Goal: Task Accomplishment & Management: Complete application form

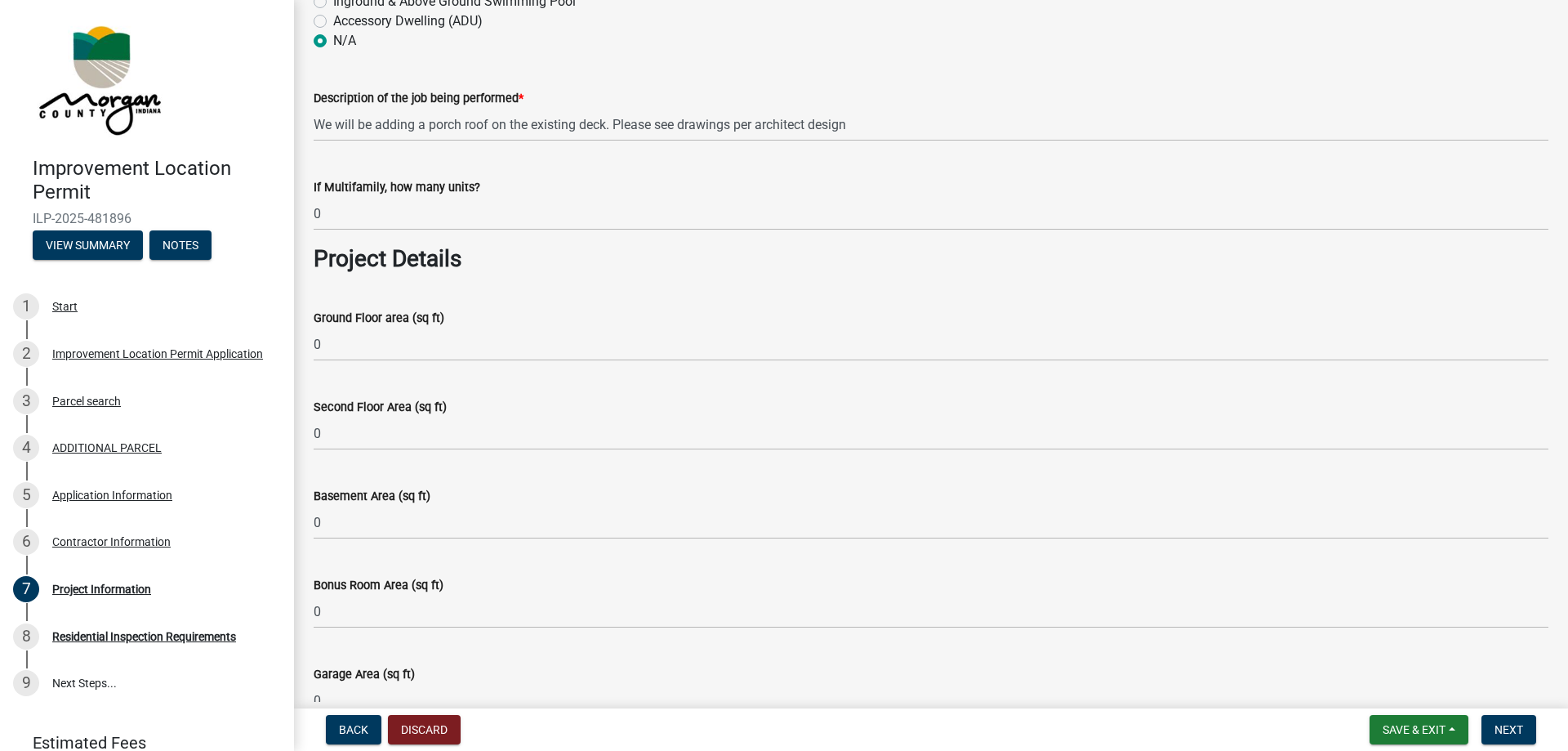
scroll to position [653, 0]
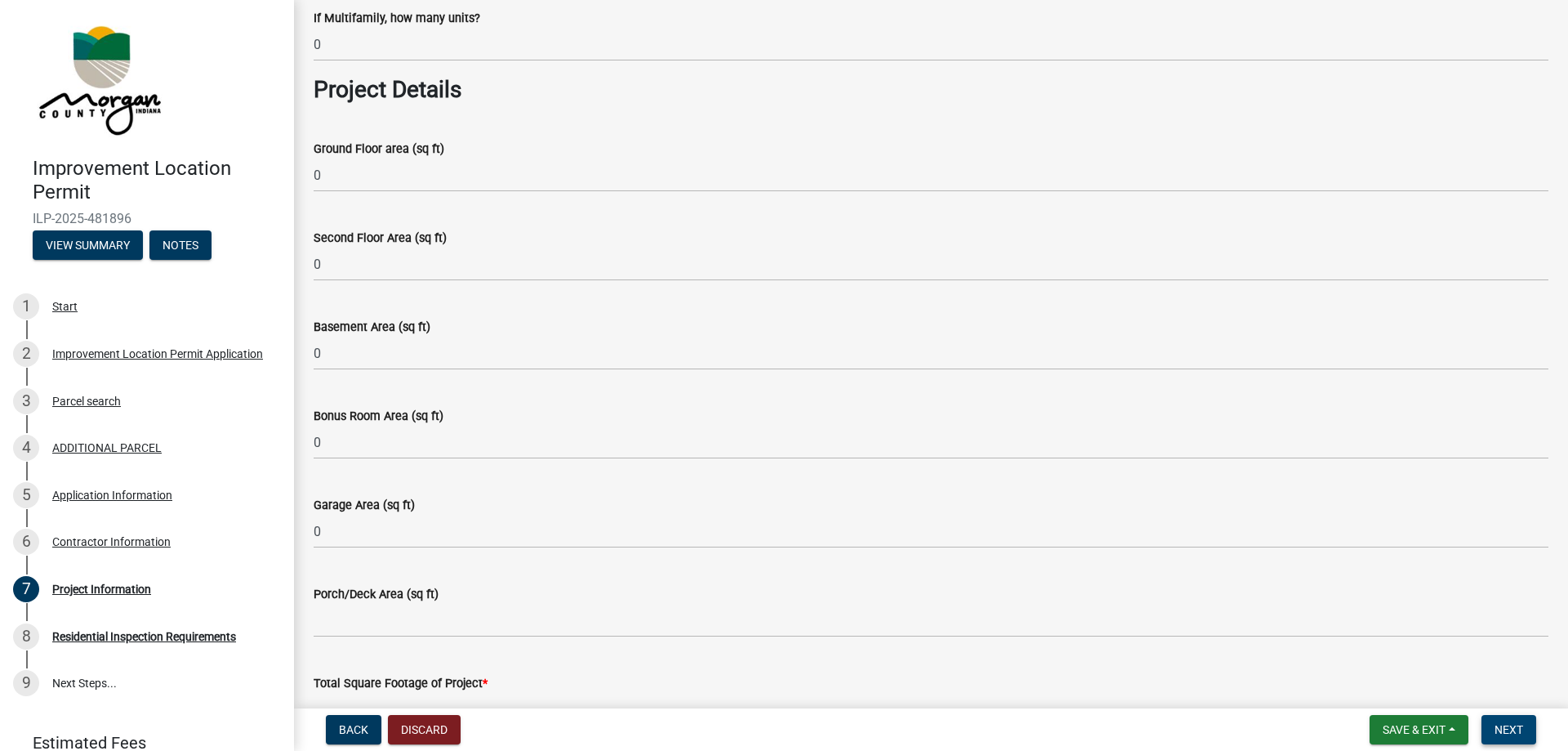
drag, startPoint x: 1514, startPoint y: 724, endPoint x: 1506, endPoint y: 726, distance: 8.2
click at [1514, 724] on span "Next" at bounding box center [1508, 729] width 29 height 13
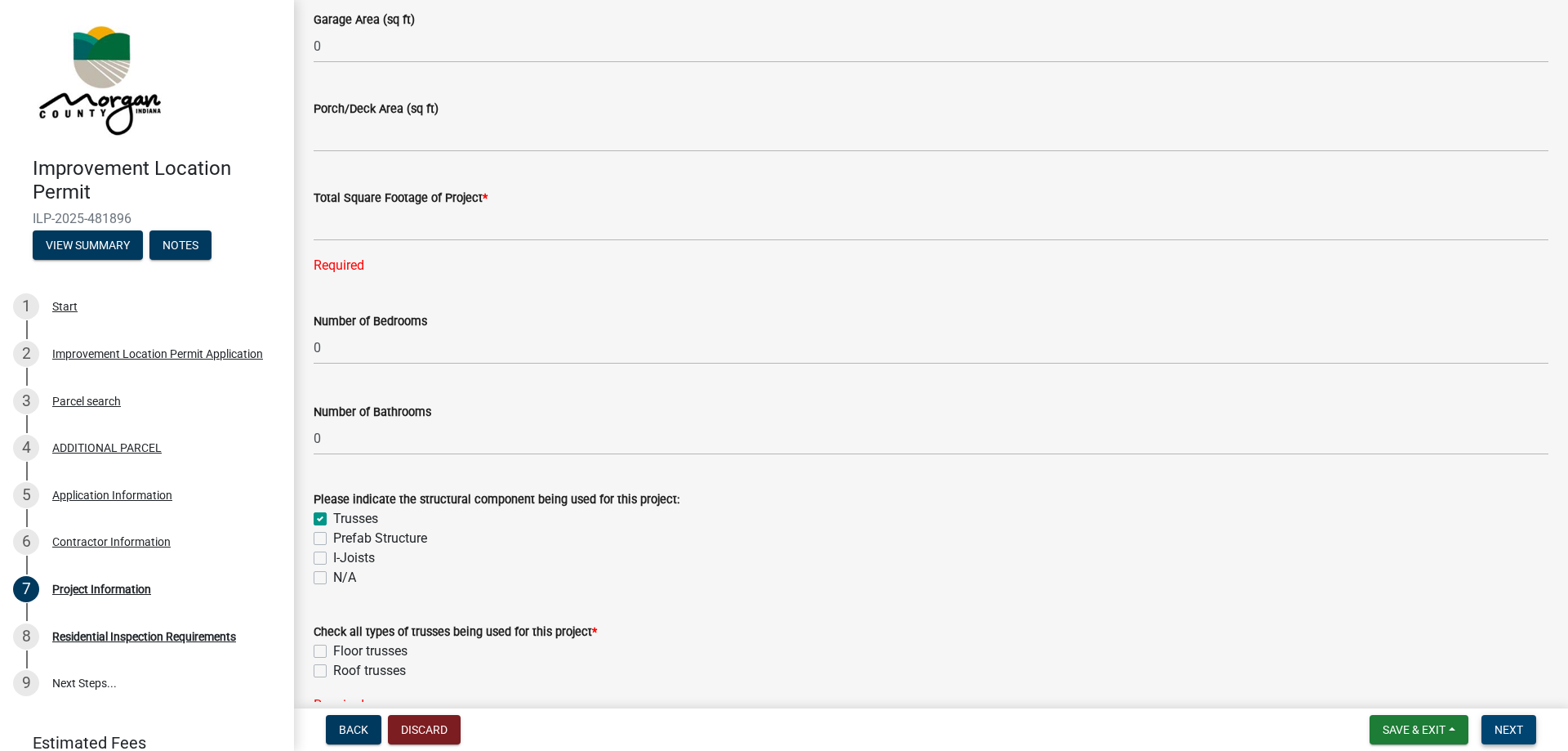
scroll to position [1144, 0]
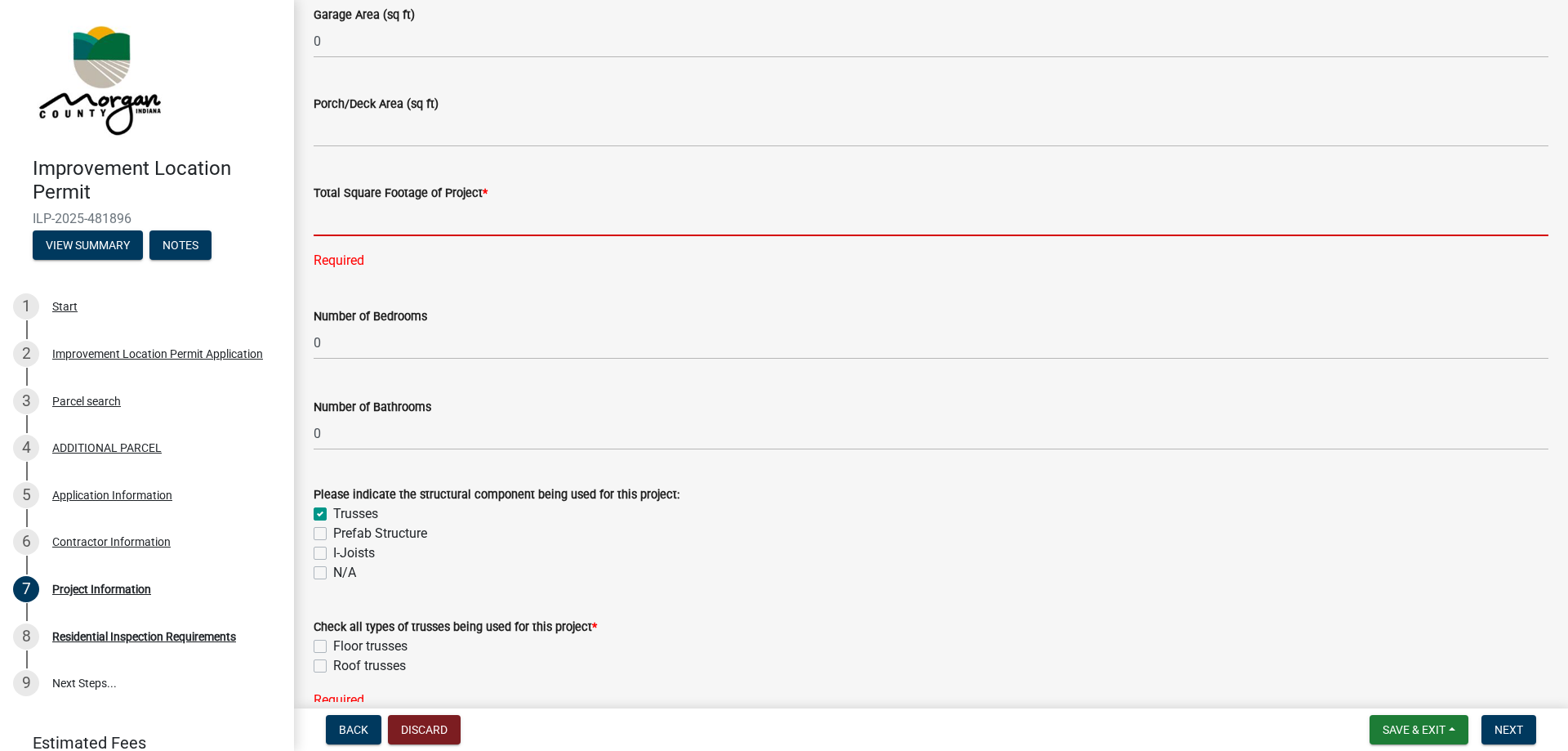
click at [352, 214] on input "text" at bounding box center [931, 219] width 1235 height 33
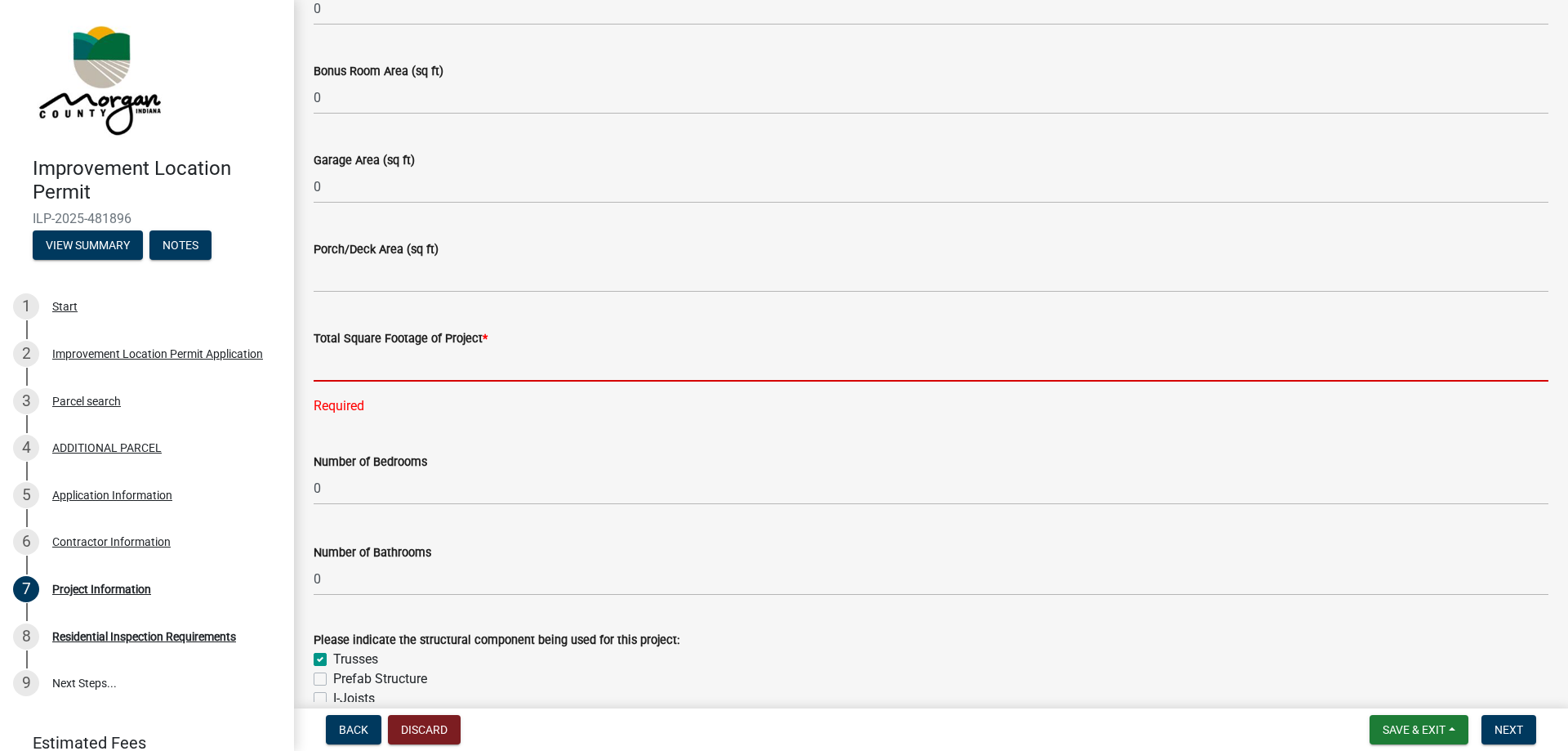
scroll to position [980, 0]
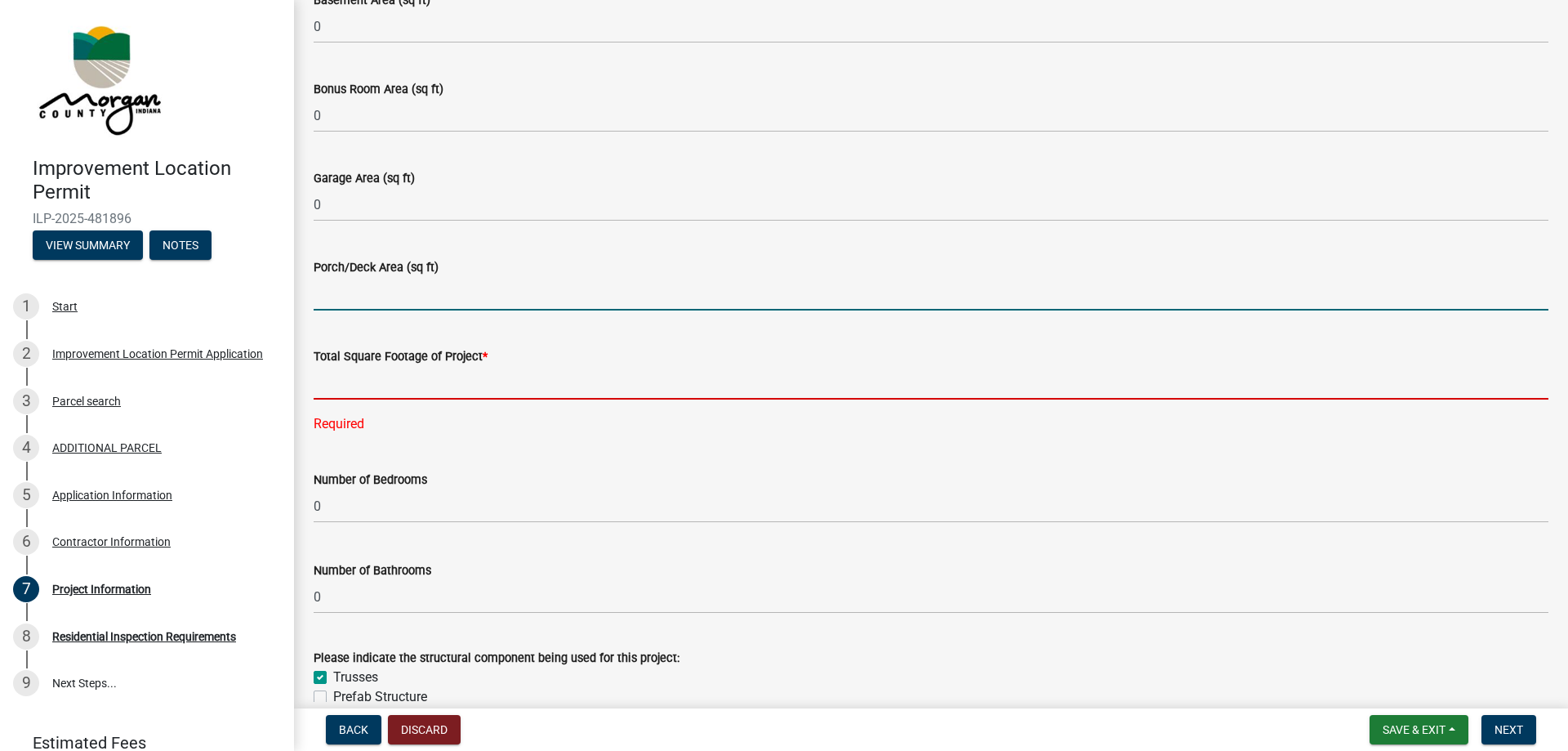
click at [336, 290] on input "Porch/Deck Area (sq ft)" at bounding box center [931, 294] width 1235 height 33
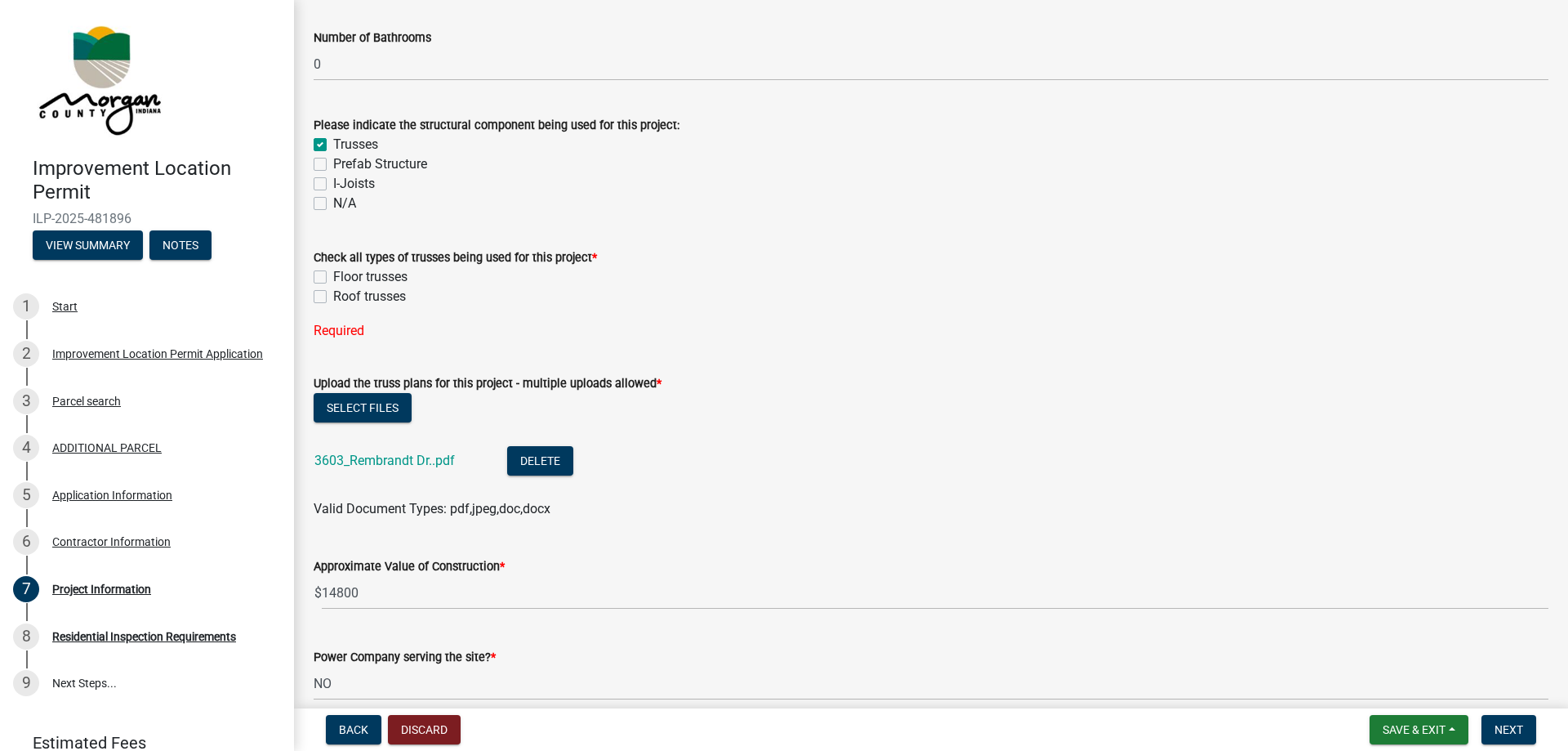
scroll to position [1552, 0]
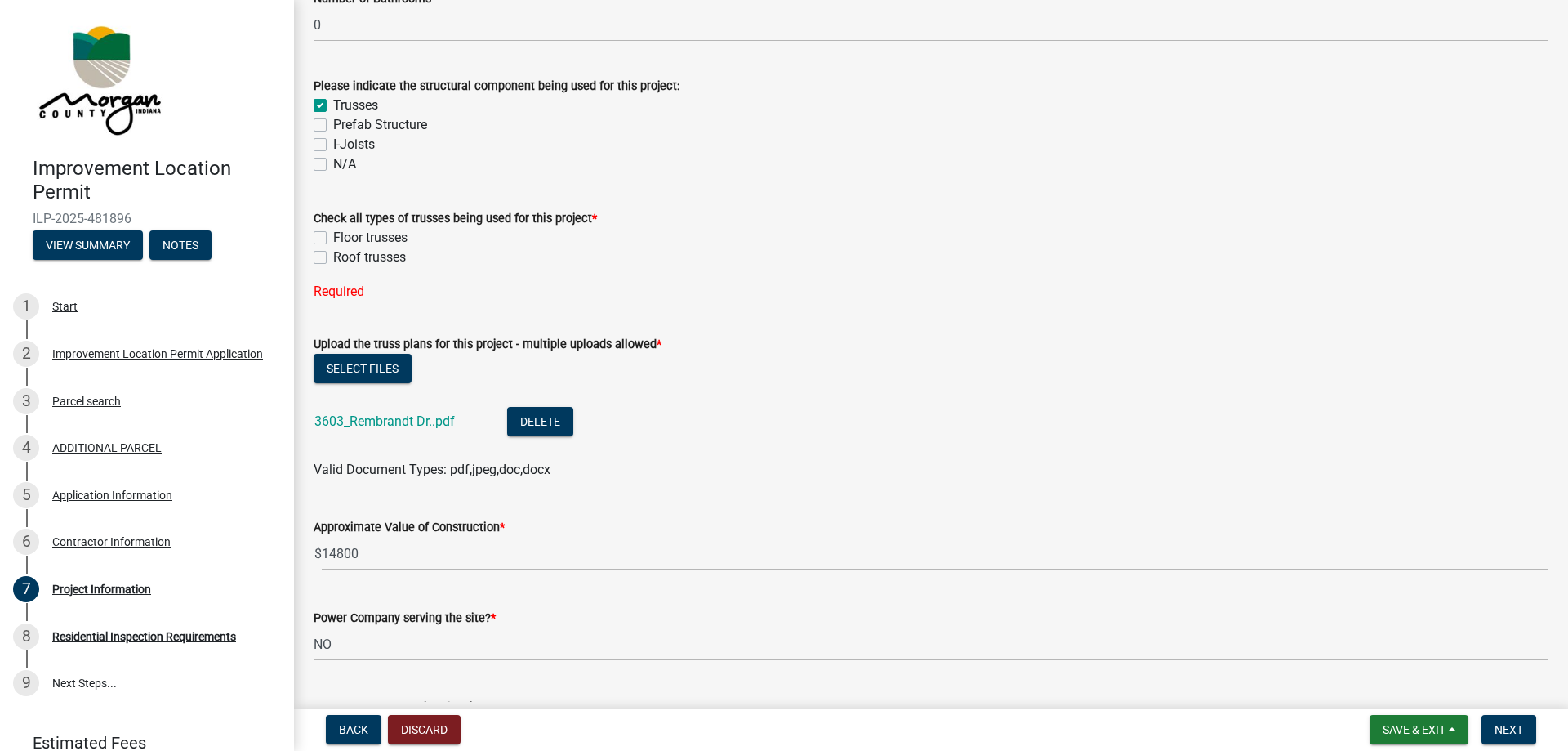
click at [333, 255] on label "Roof trusses" at bounding box center [369, 257] width 73 height 19
click at [333, 255] on input "Roof trusses" at bounding box center [339, 253] width 11 height 11
checkbox input "true"
checkbox input "false"
checkbox input "true"
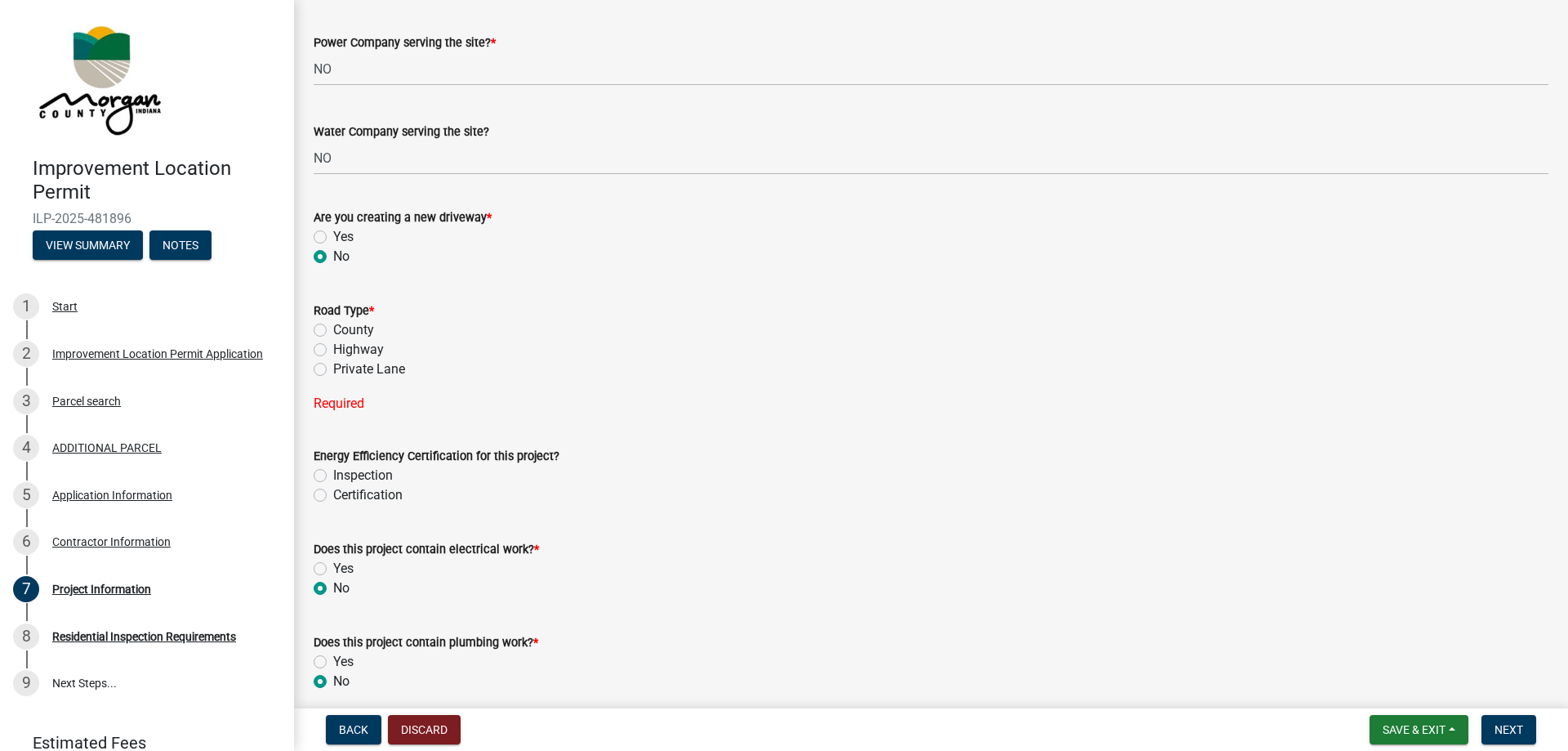
scroll to position [2124, 0]
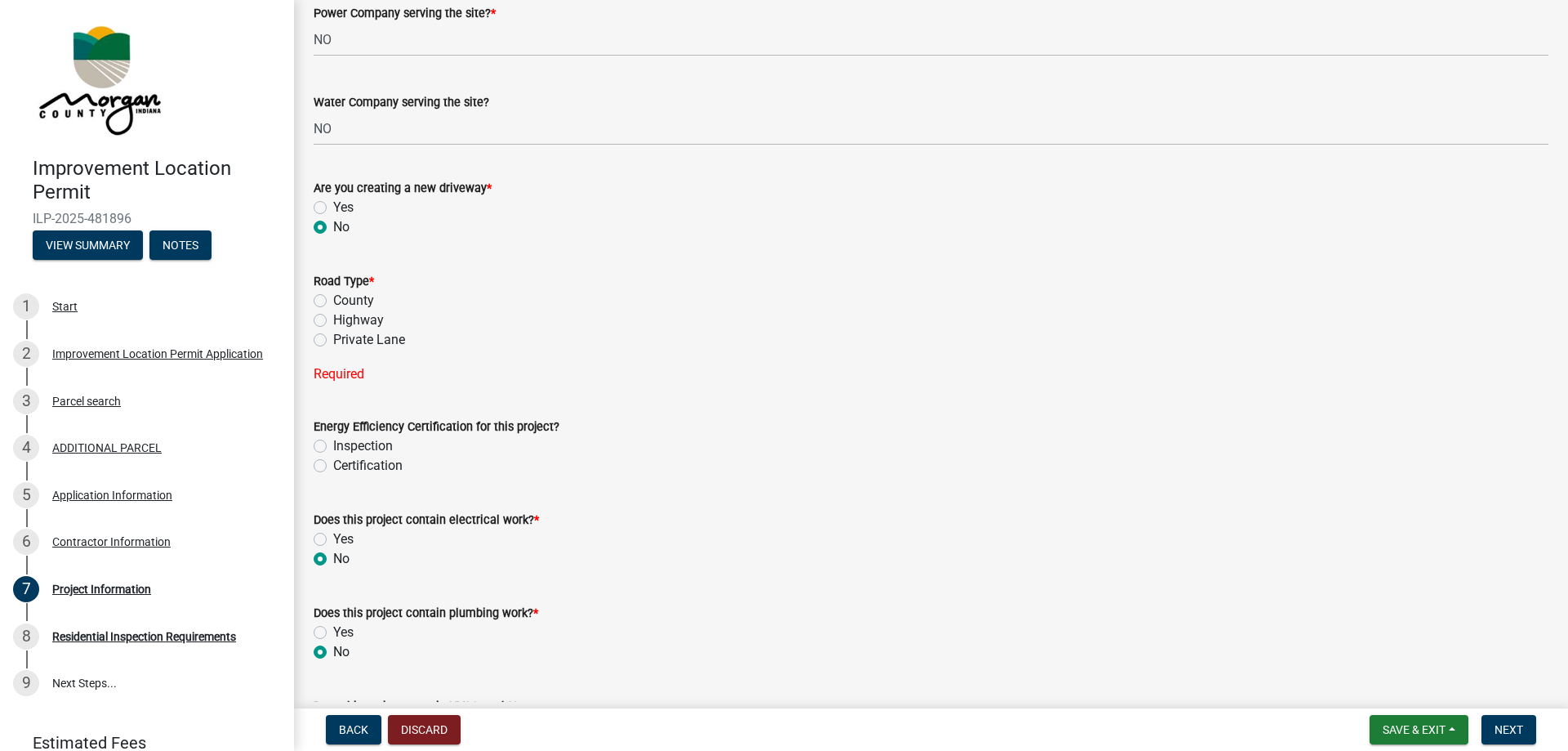
click at [333, 301] on label "County" at bounding box center [353, 300] width 40 height 19
click at [333, 301] on input "County" at bounding box center [339, 296] width 11 height 11
radio input "true"
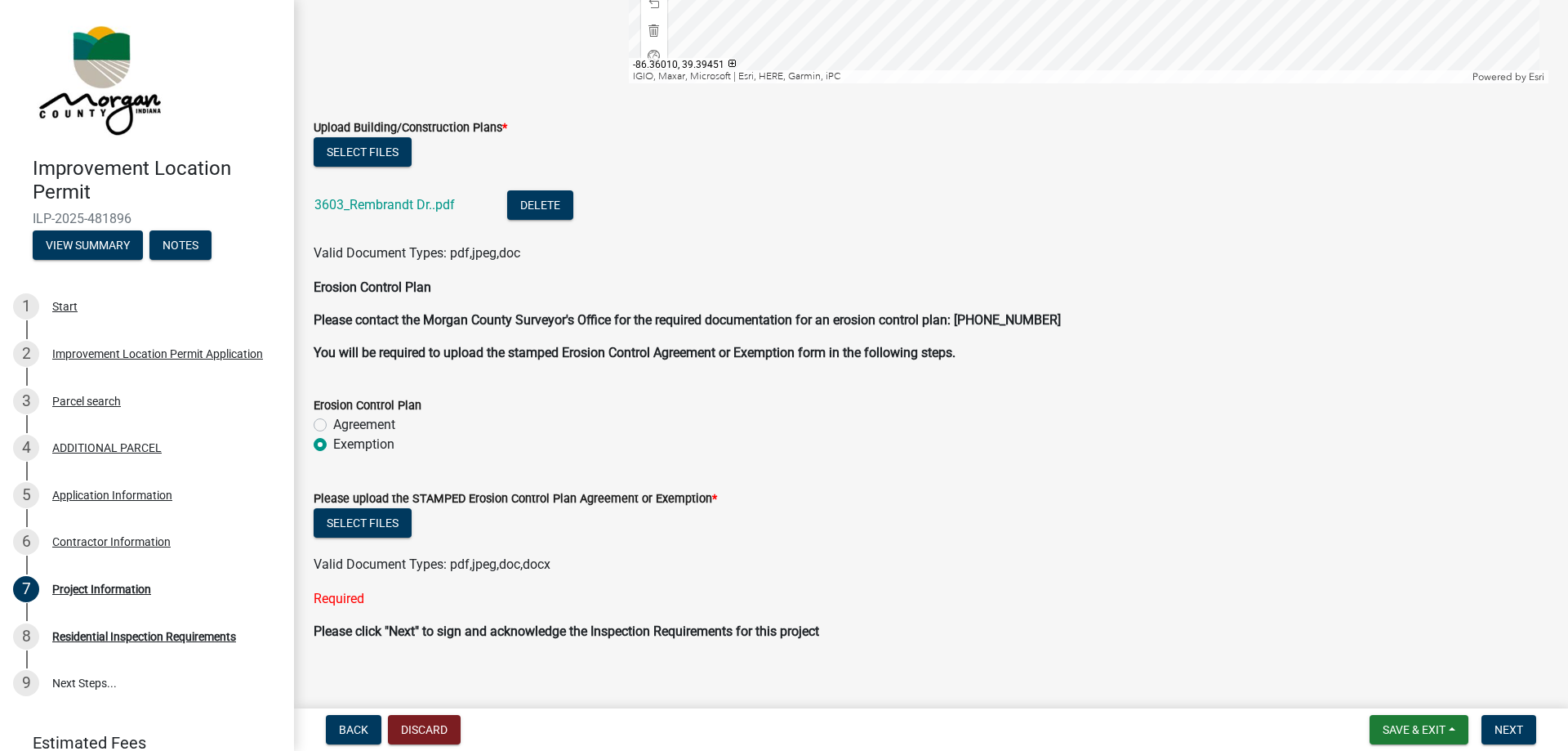
scroll to position [3722, 0]
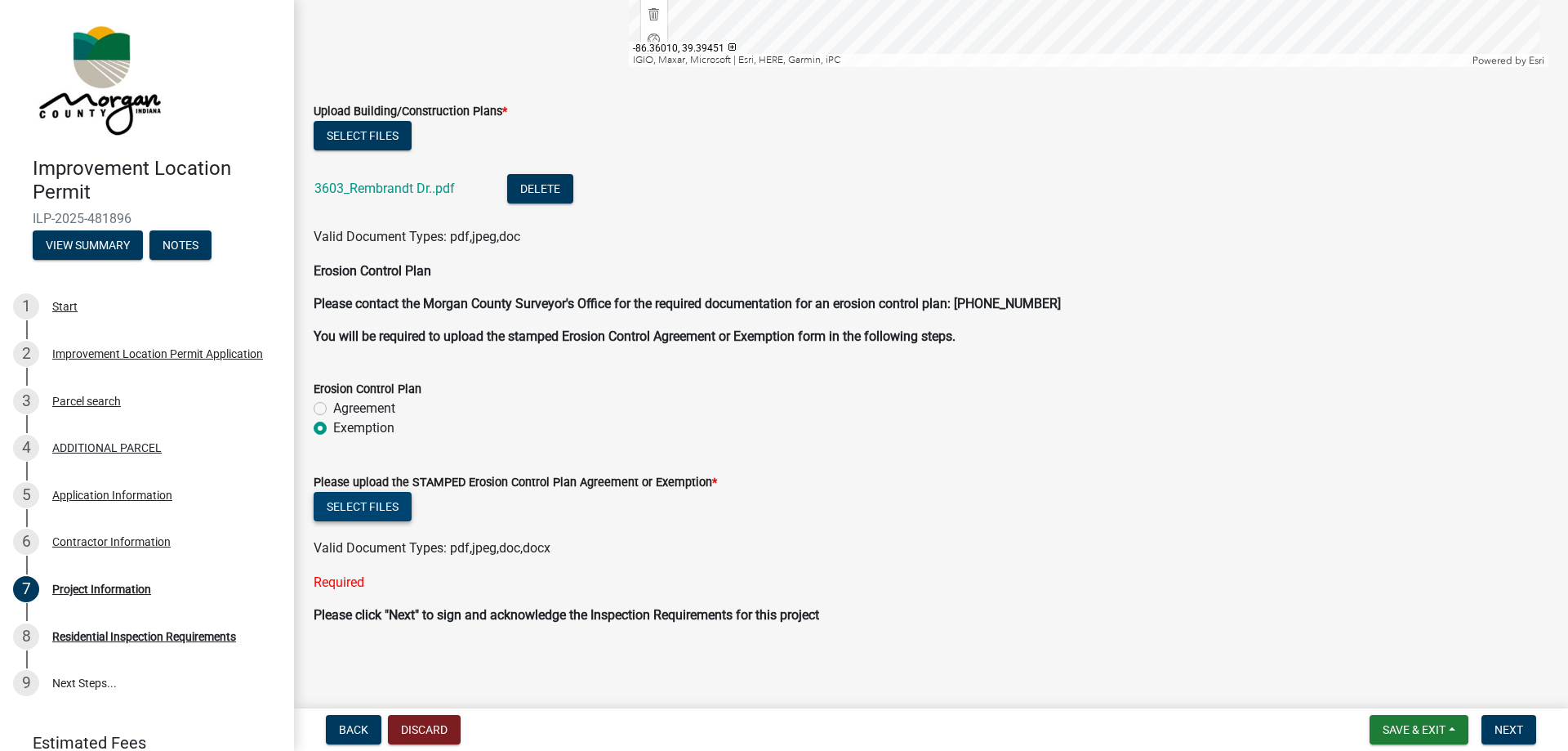
click at [384, 512] on button "Select files" at bounding box center [363, 506] width 98 height 29
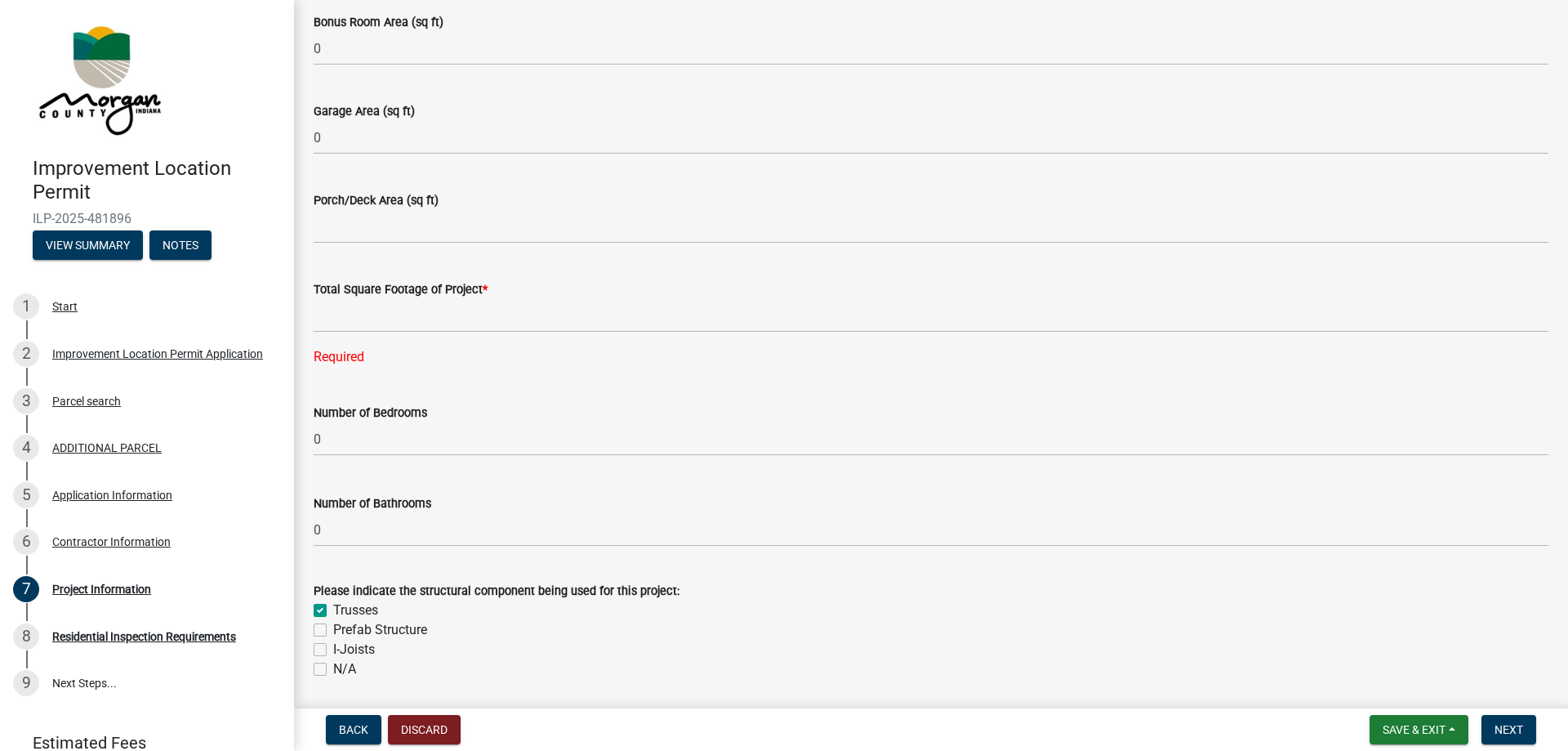
scroll to position [1026, 0]
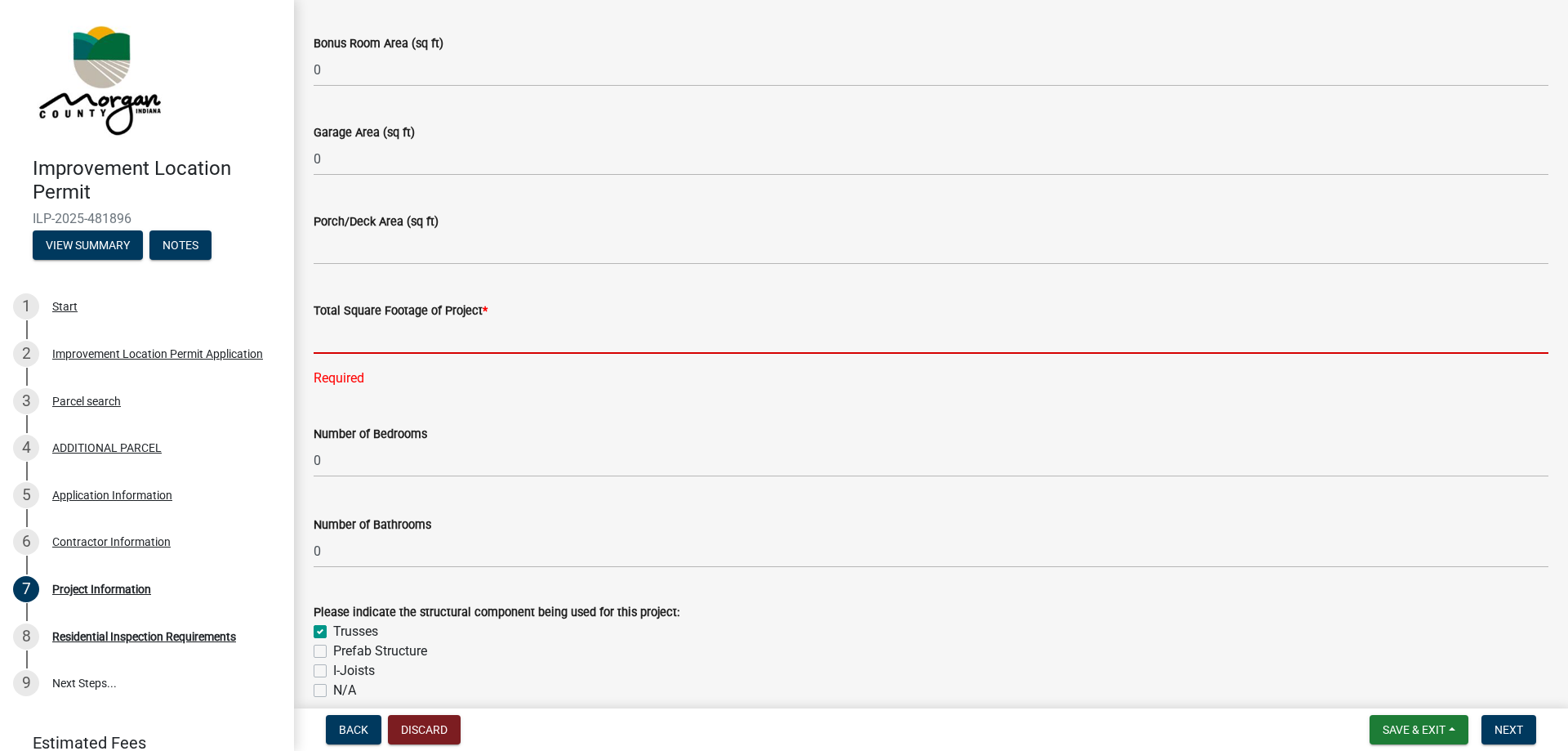
click at [381, 334] on input "text" at bounding box center [931, 337] width 1235 height 33
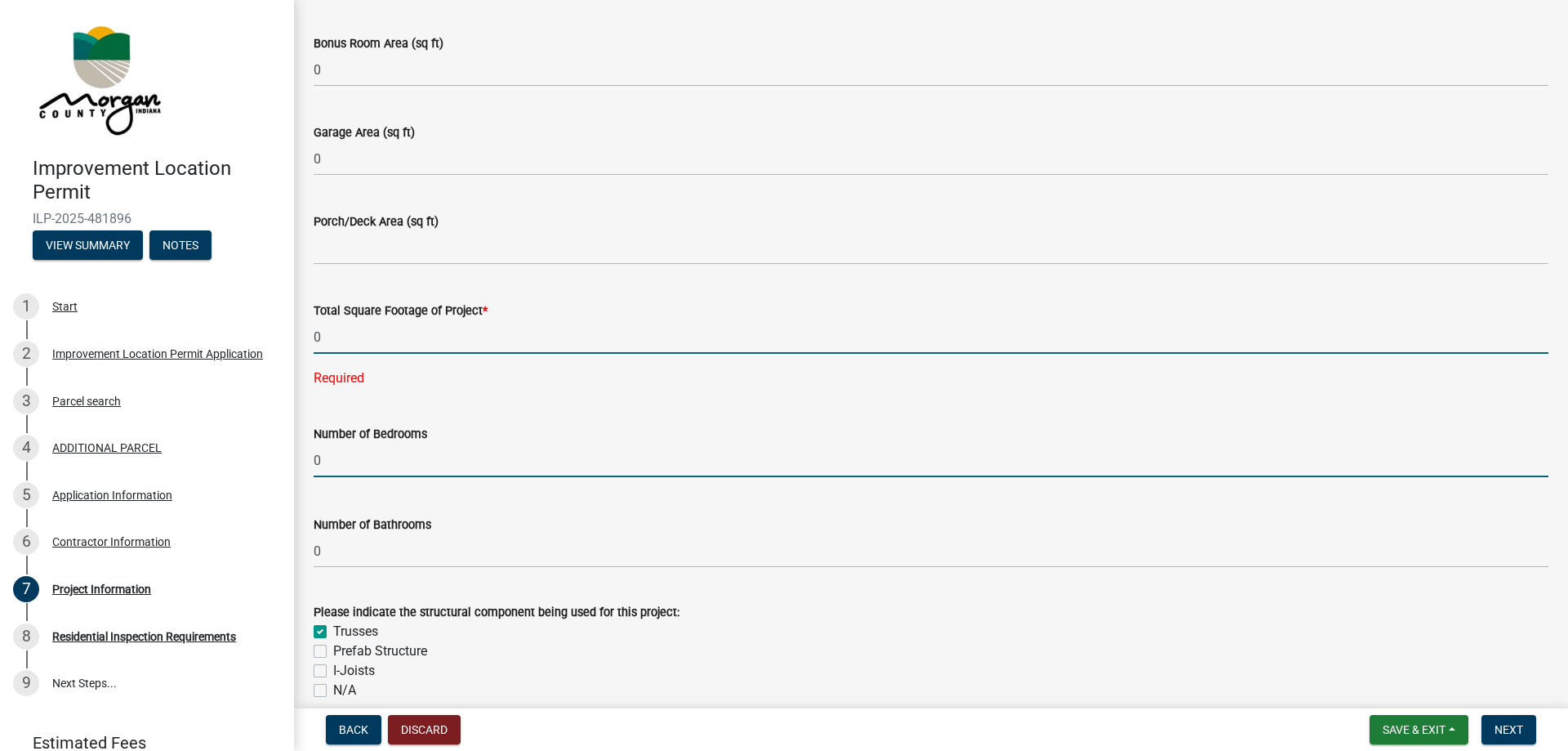
click at [477, 430] on form "Number of Bedrooms 0" at bounding box center [931, 451] width 1235 height 53
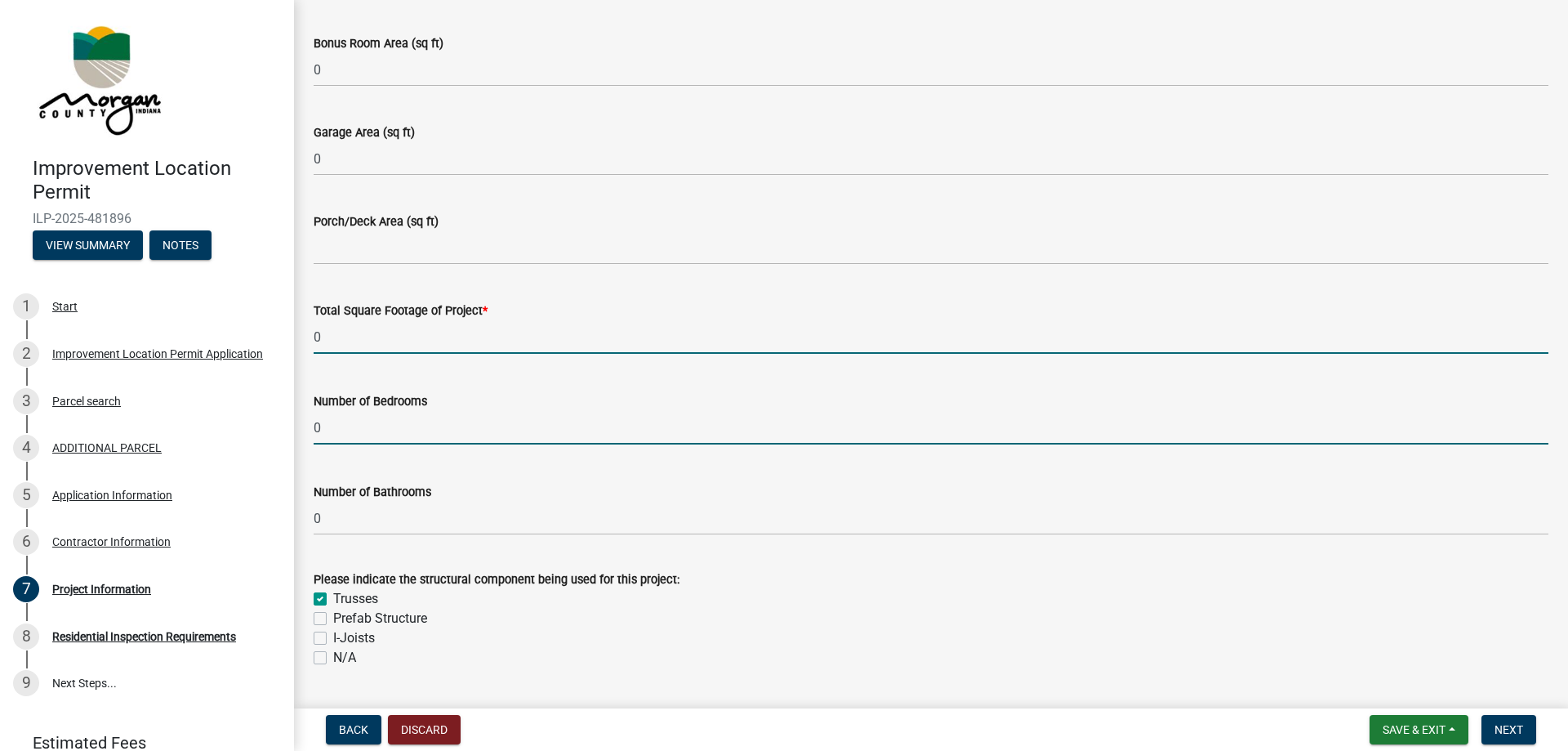
click at [348, 337] on input "0" at bounding box center [931, 337] width 1235 height 33
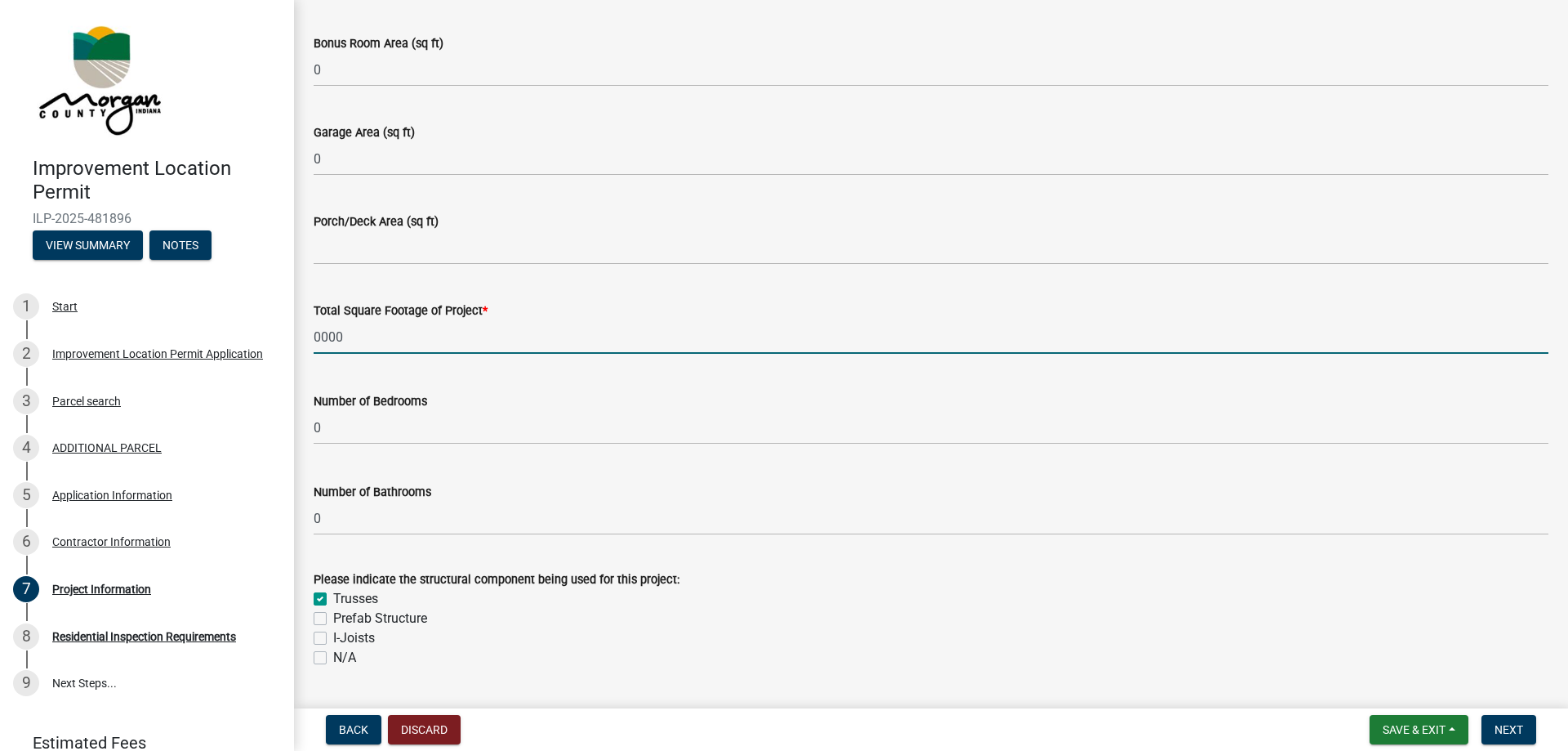
type input "0"
click at [770, 272] on wm-data-entity-input "Porch/Deck Area (sq ft)" at bounding box center [931, 233] width 1235 height 89
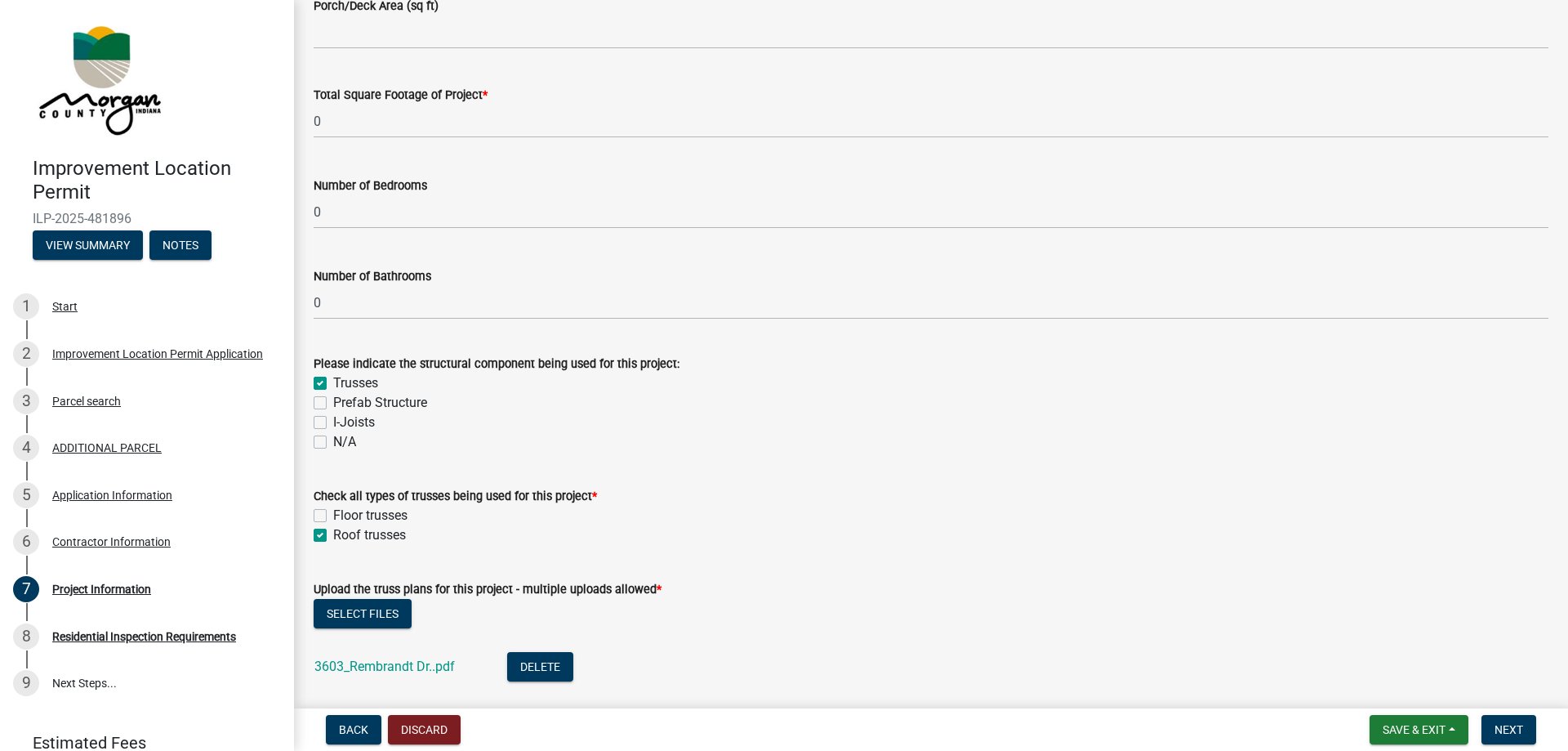
scroll to position [1271, 0]
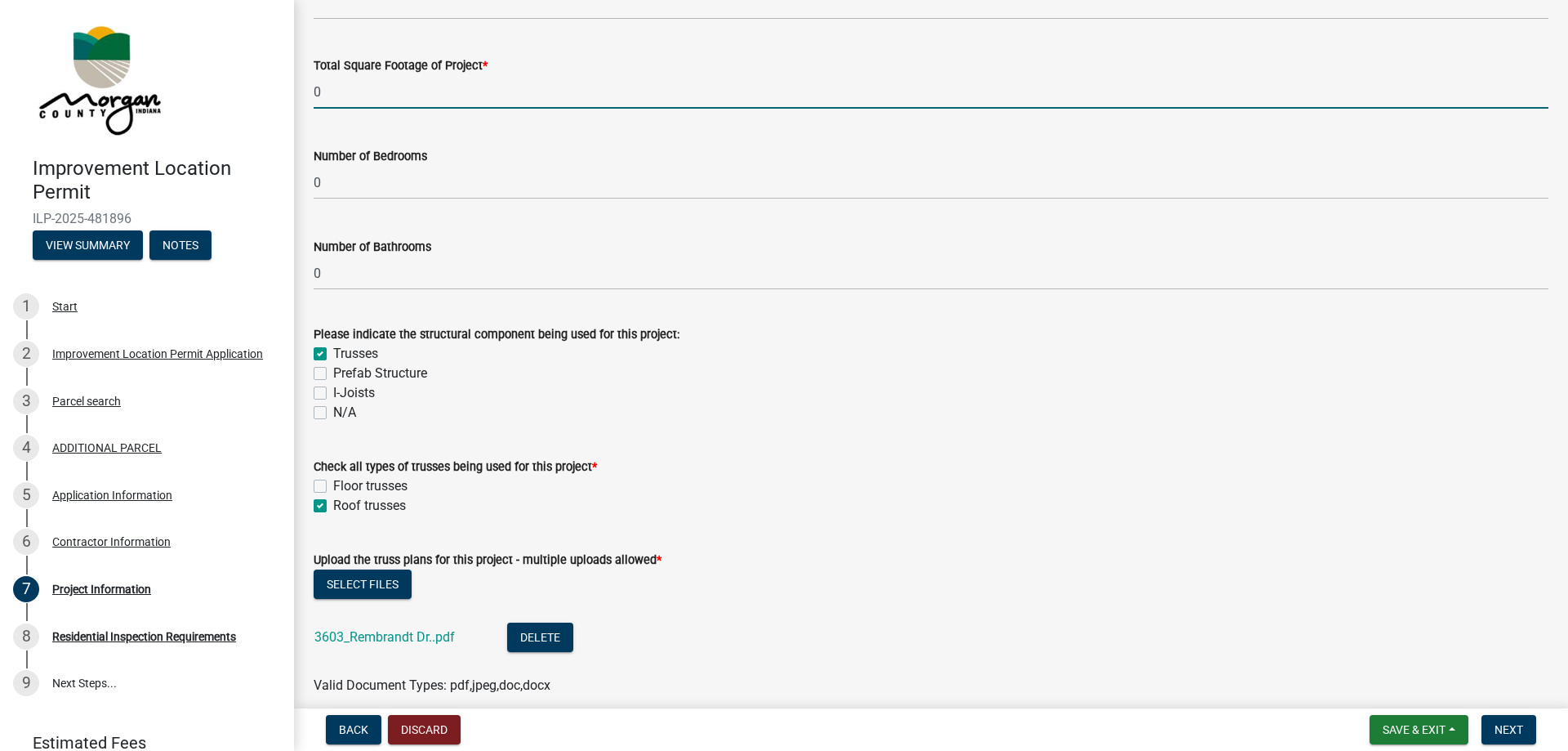
click at [352, 98] on input "0" at bounding box center [931, 92] width 1235 height 33
type input "500"
click at [589, 70] on div "Total Square Footage of Project *" at bounding box center [931, 64] width 1235 height 19
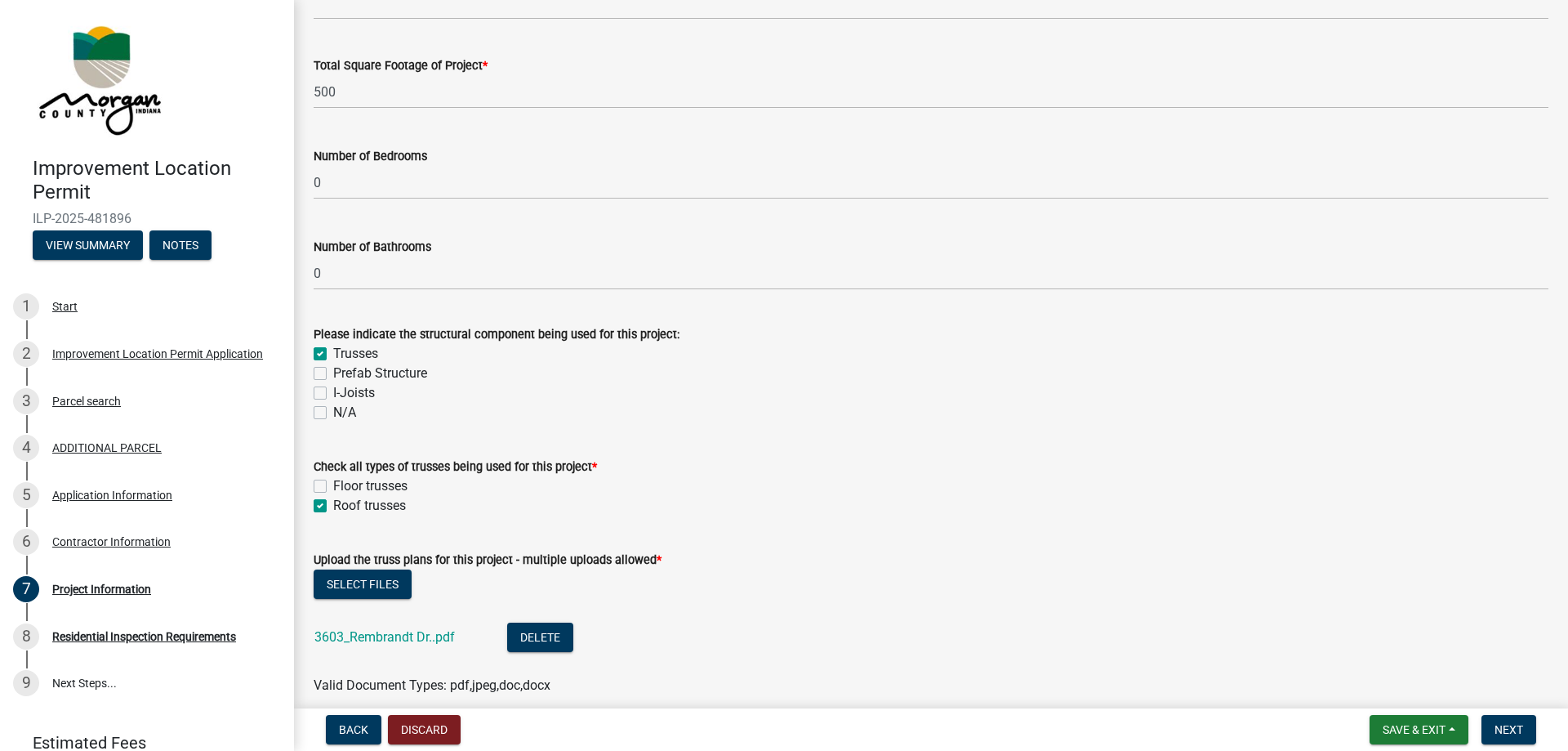
click at [582, 123] on div "Number of Bedrooms 0" at bounding box center [931, 161] width 1235 height 76
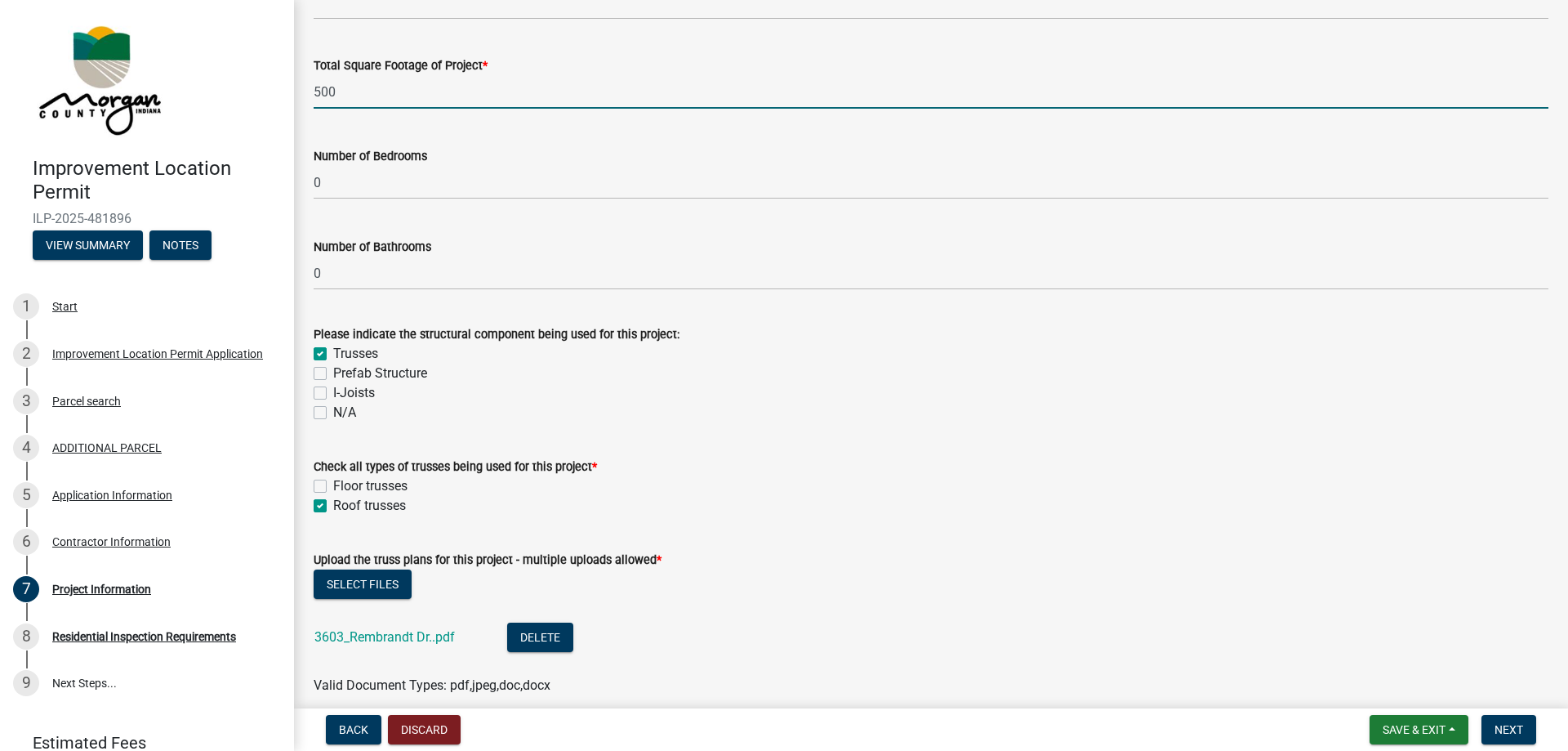
click at [483, 86] on input "500" at bounding box center [931, 92] width 1235 height 33
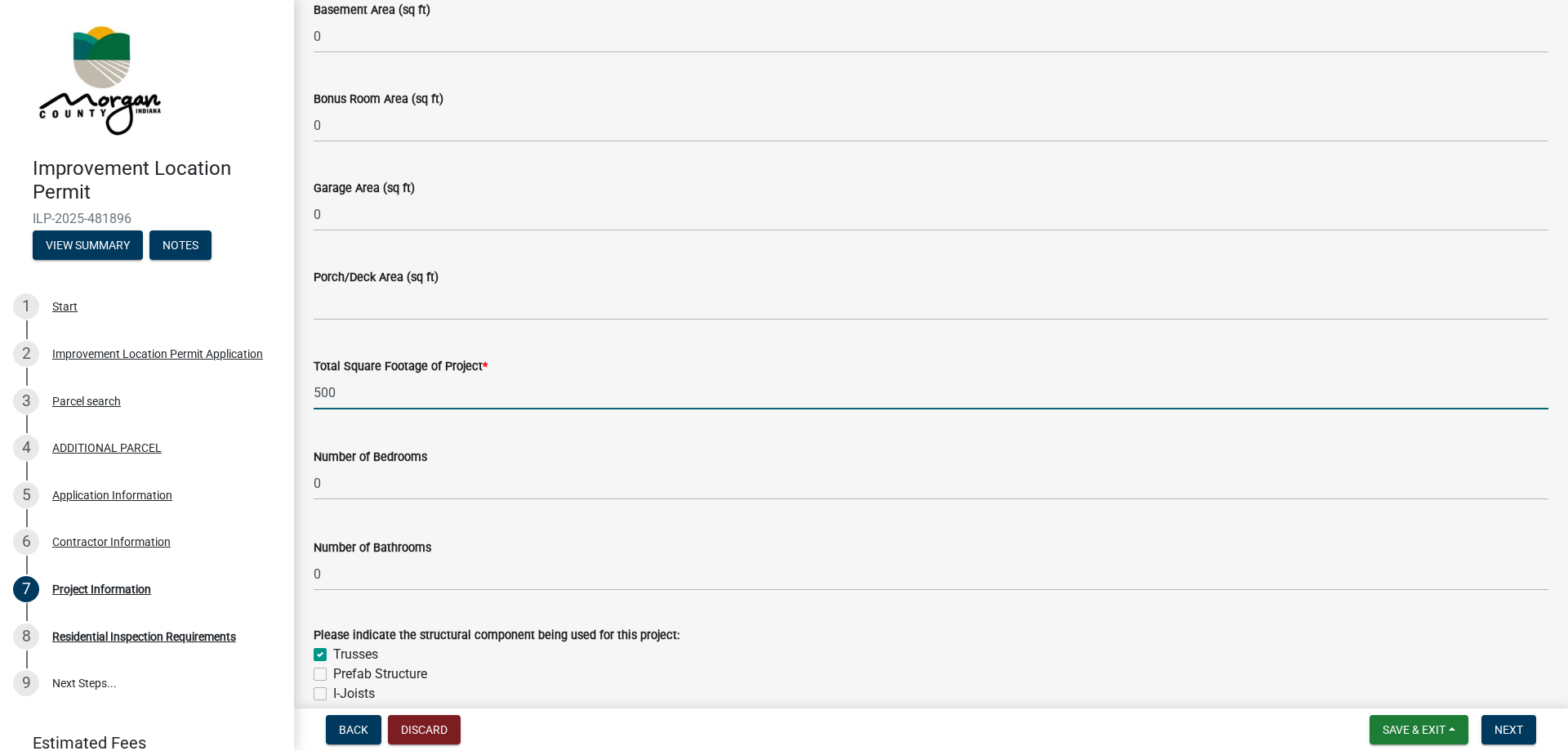
scroll to position [944, 0]
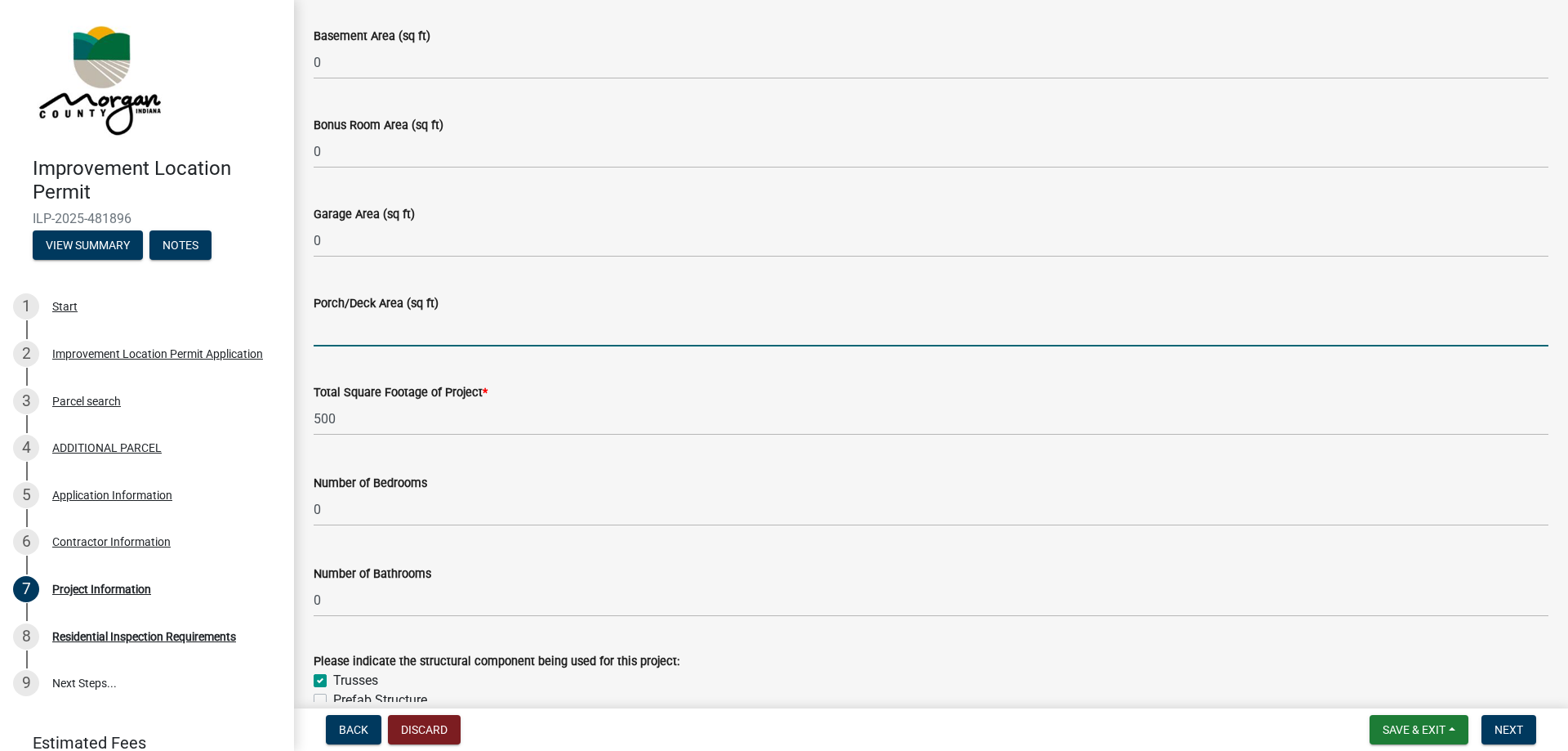
click at [417, 330] on input "Porch/Deck Area (sq ft)" at bounding box center [931, 329] width 1235 height 33
type input "500"
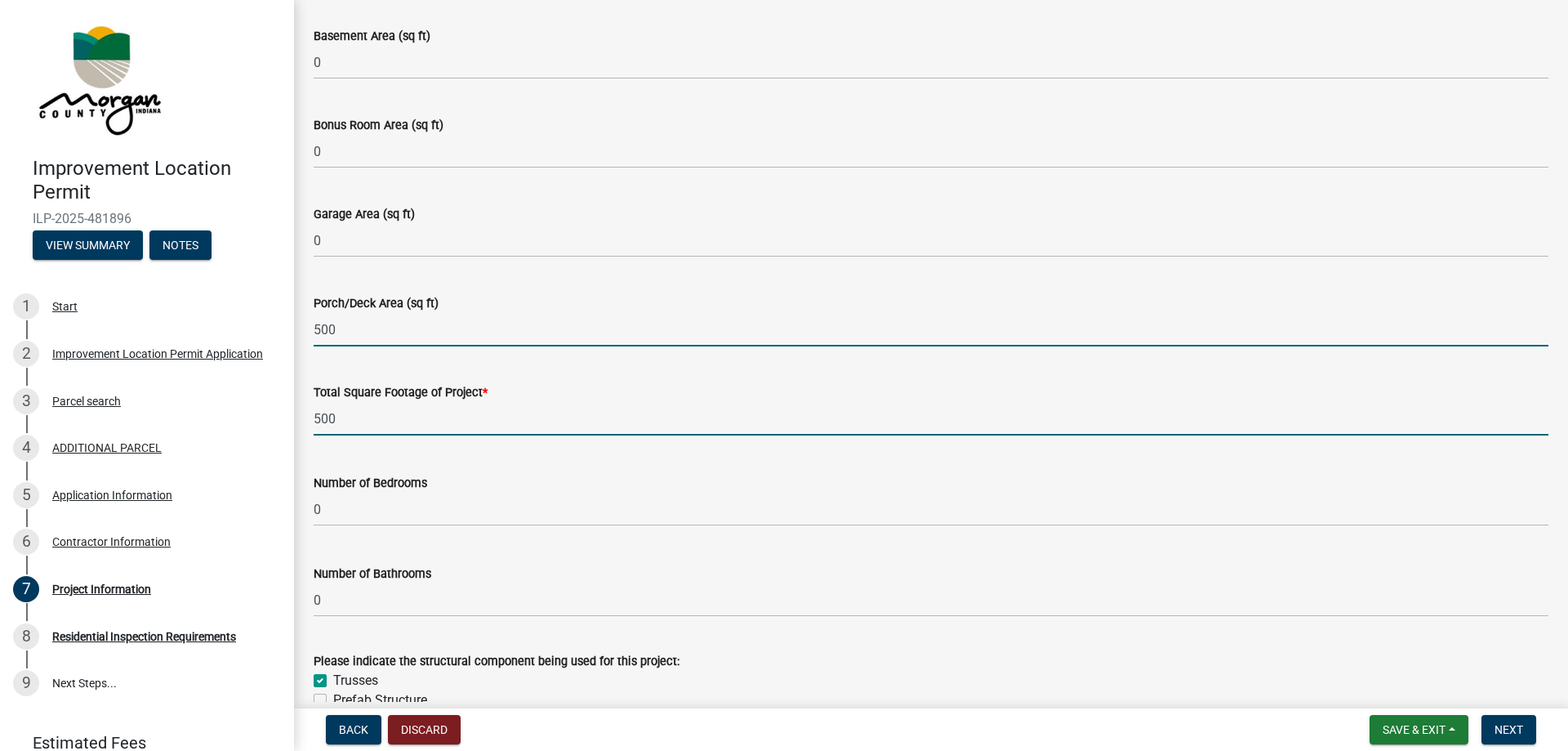
click at [512, 430] on input "500" at bounding box center [931, 419] width 1235 height 33
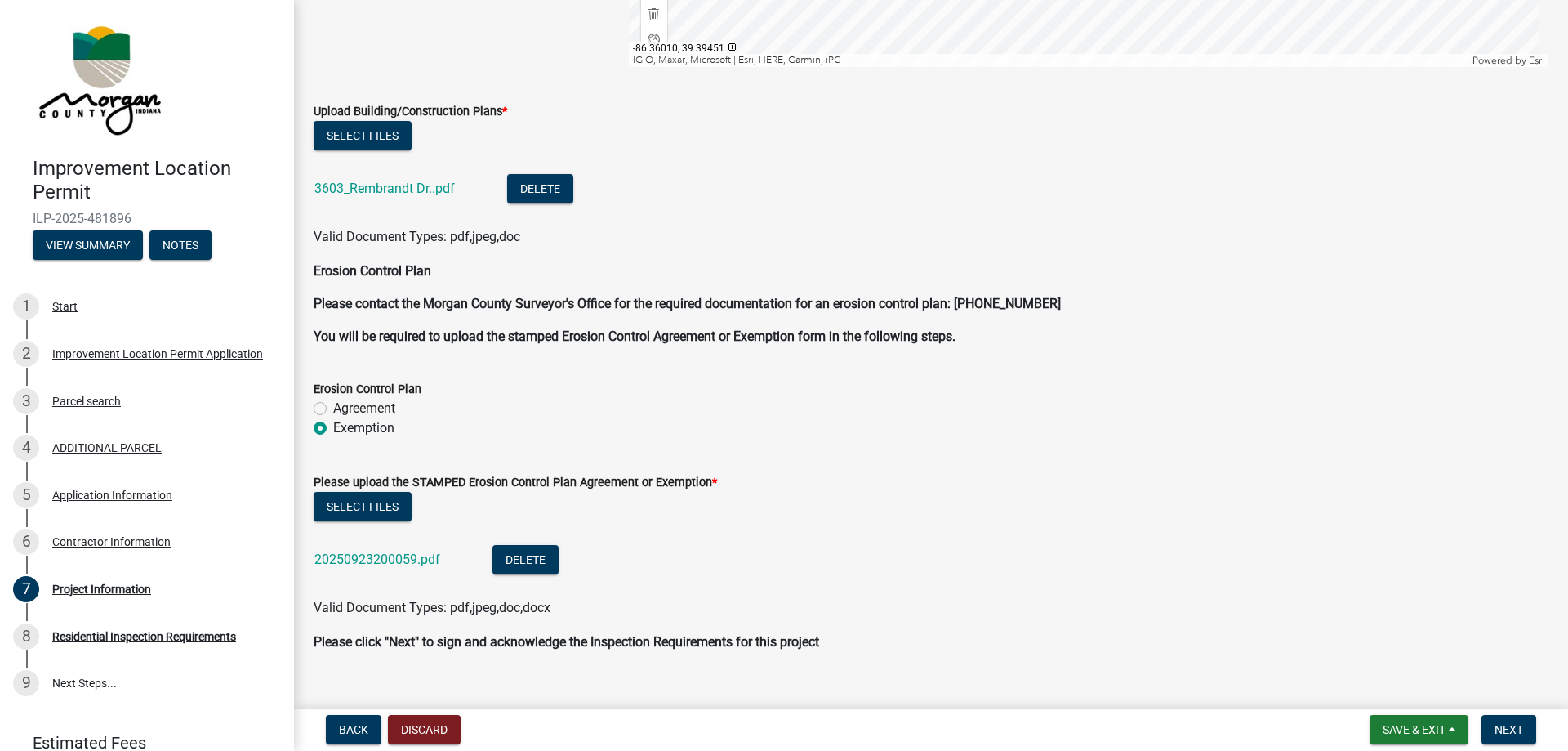
scroll to position [3715, 0]
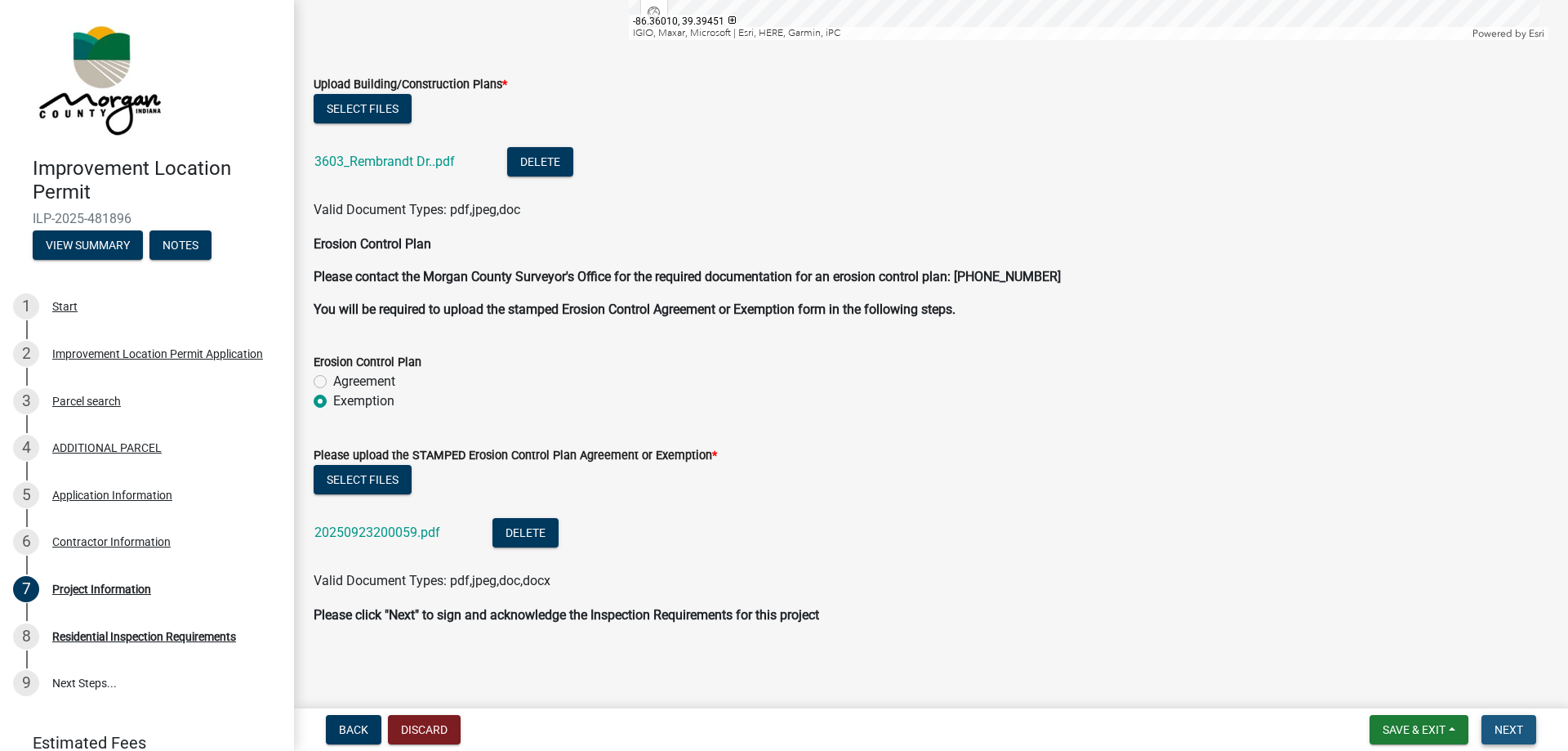
click at [1514, 732] on span "Next" at bounding box center [1508, 729] width 29 height 13
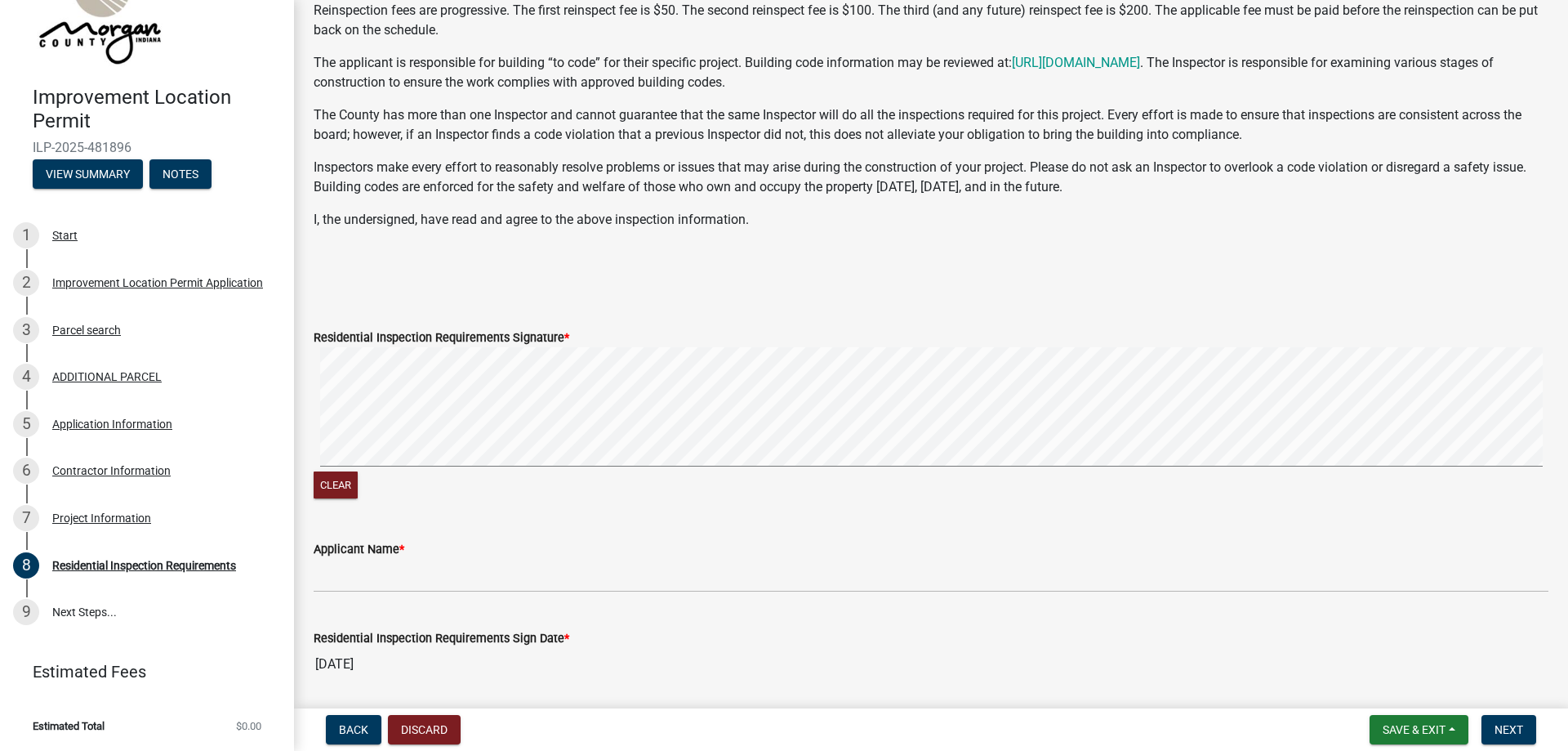
scroll to position [301, 0]
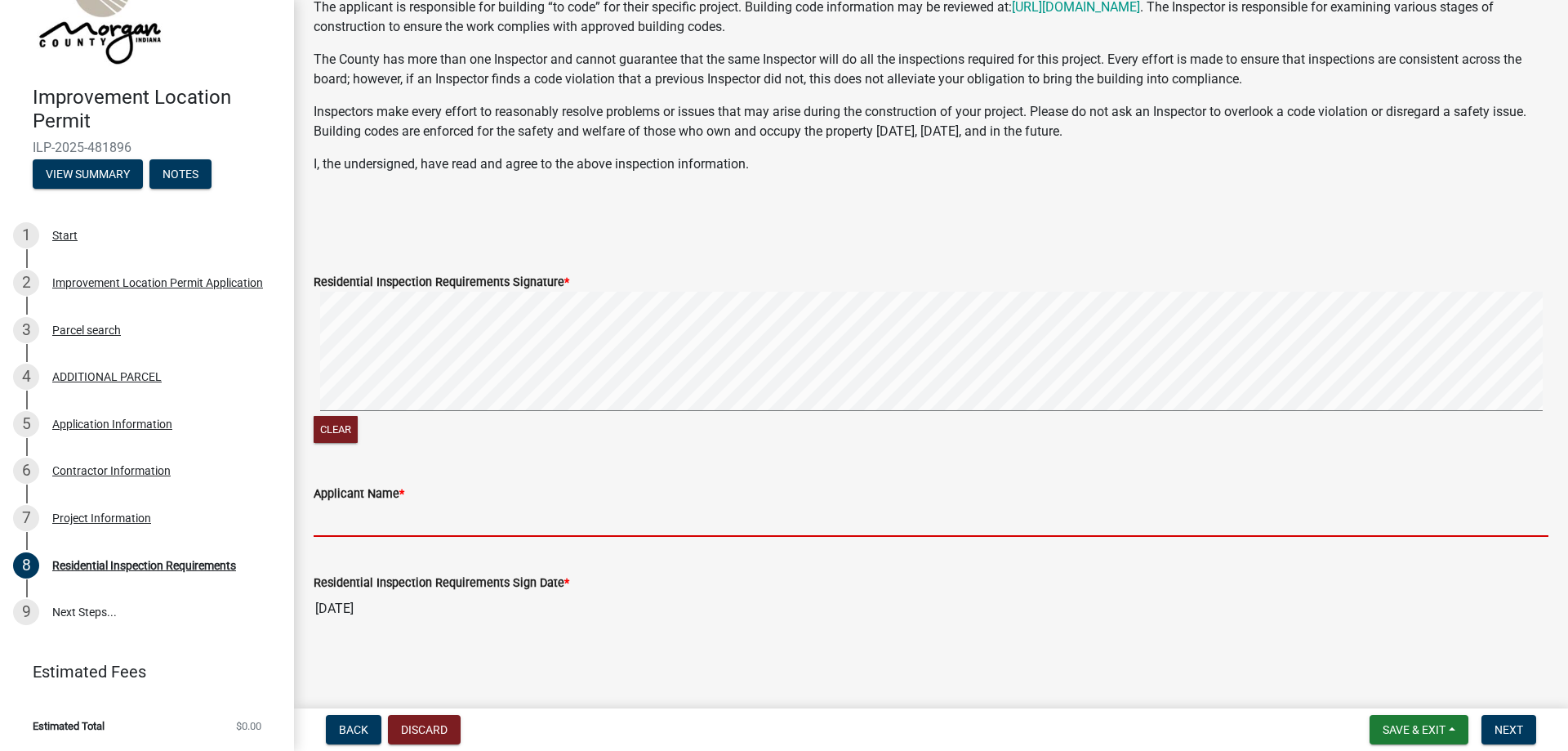
click at [455, 522] on input "Applicant Name *" at bounding box center [931, 520] width 1235 height 33
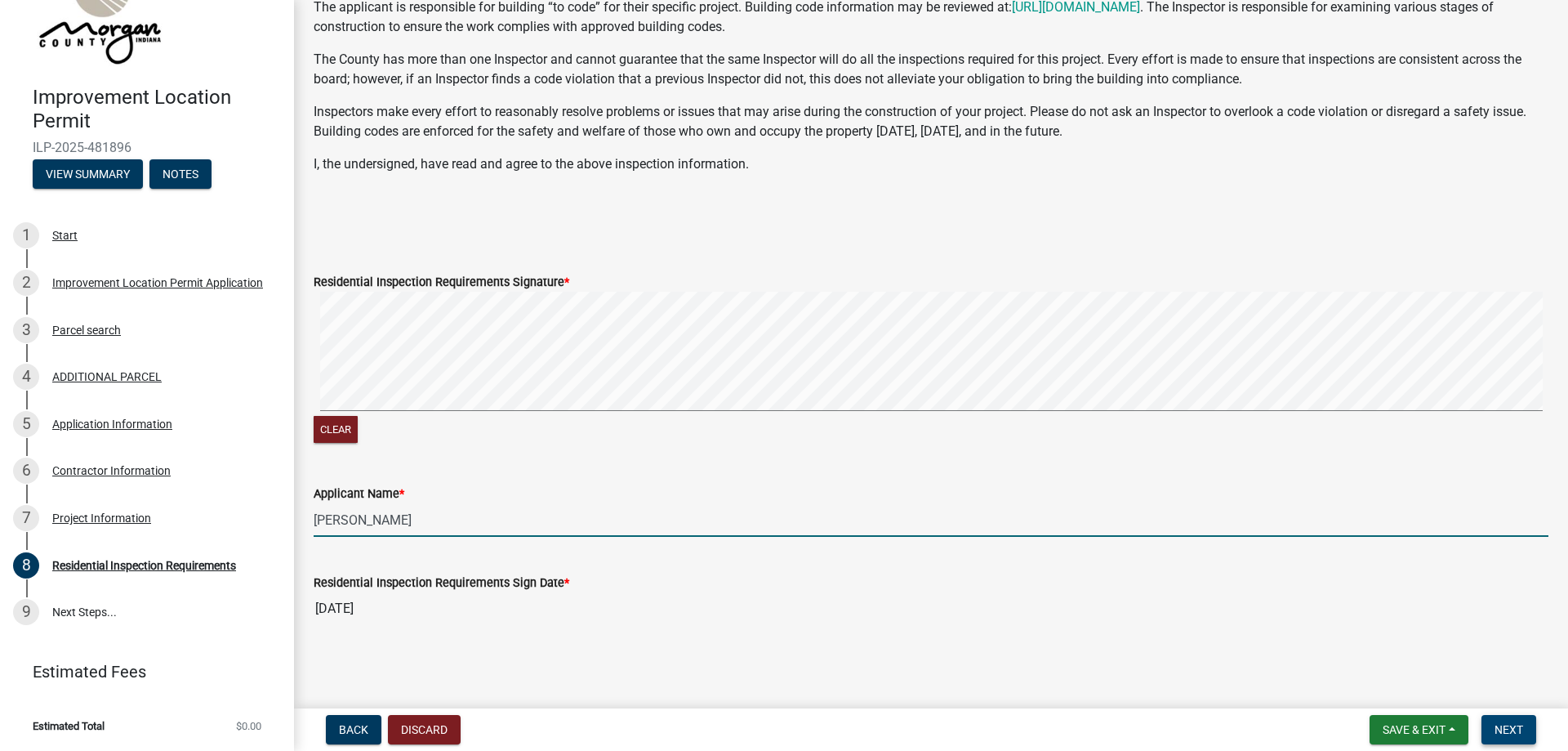
type input "[PERSON_NAME]"
click at [1521, 728] on span "Next" at bounding box center [1508, 729] width 29 height 13
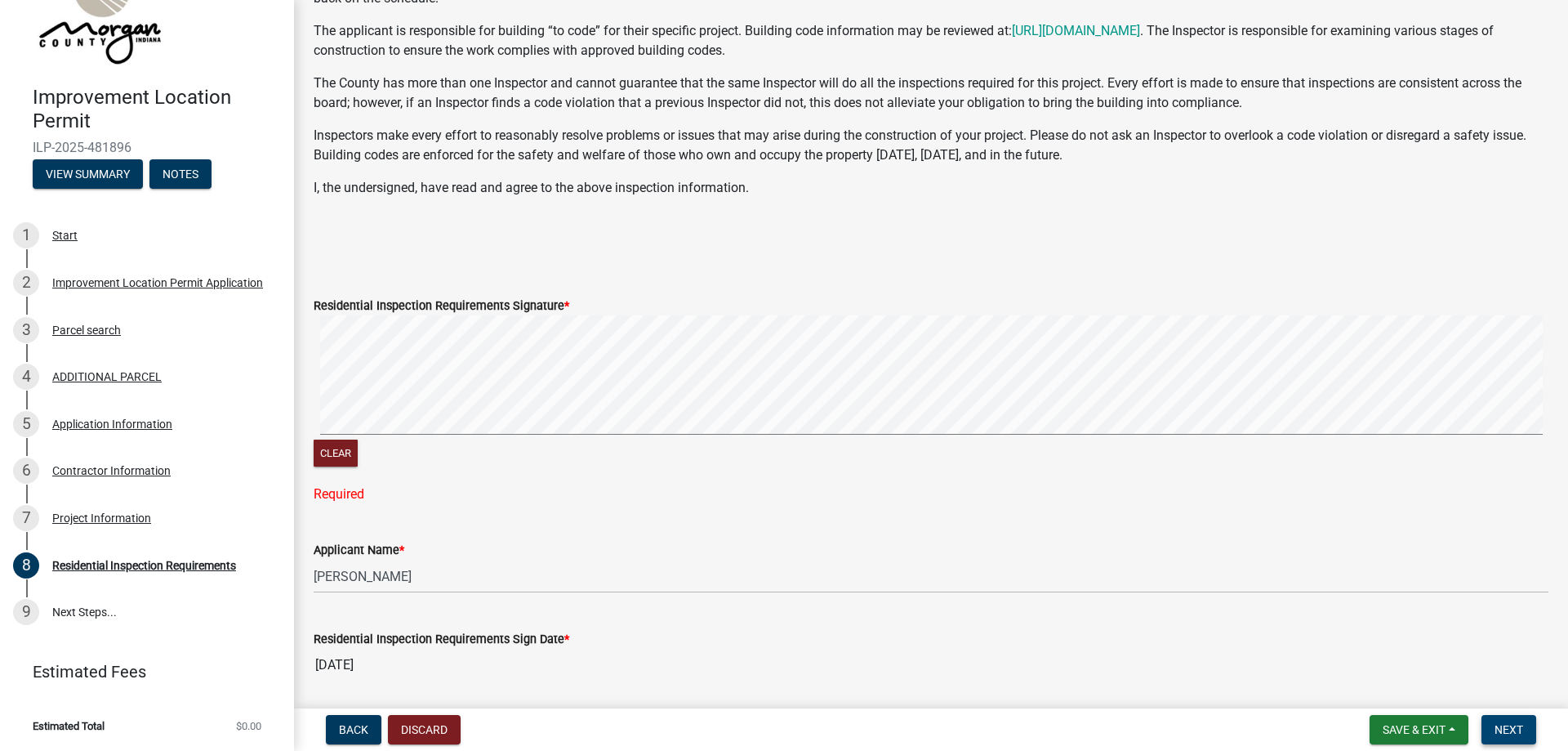
scroll to position [251, 0]
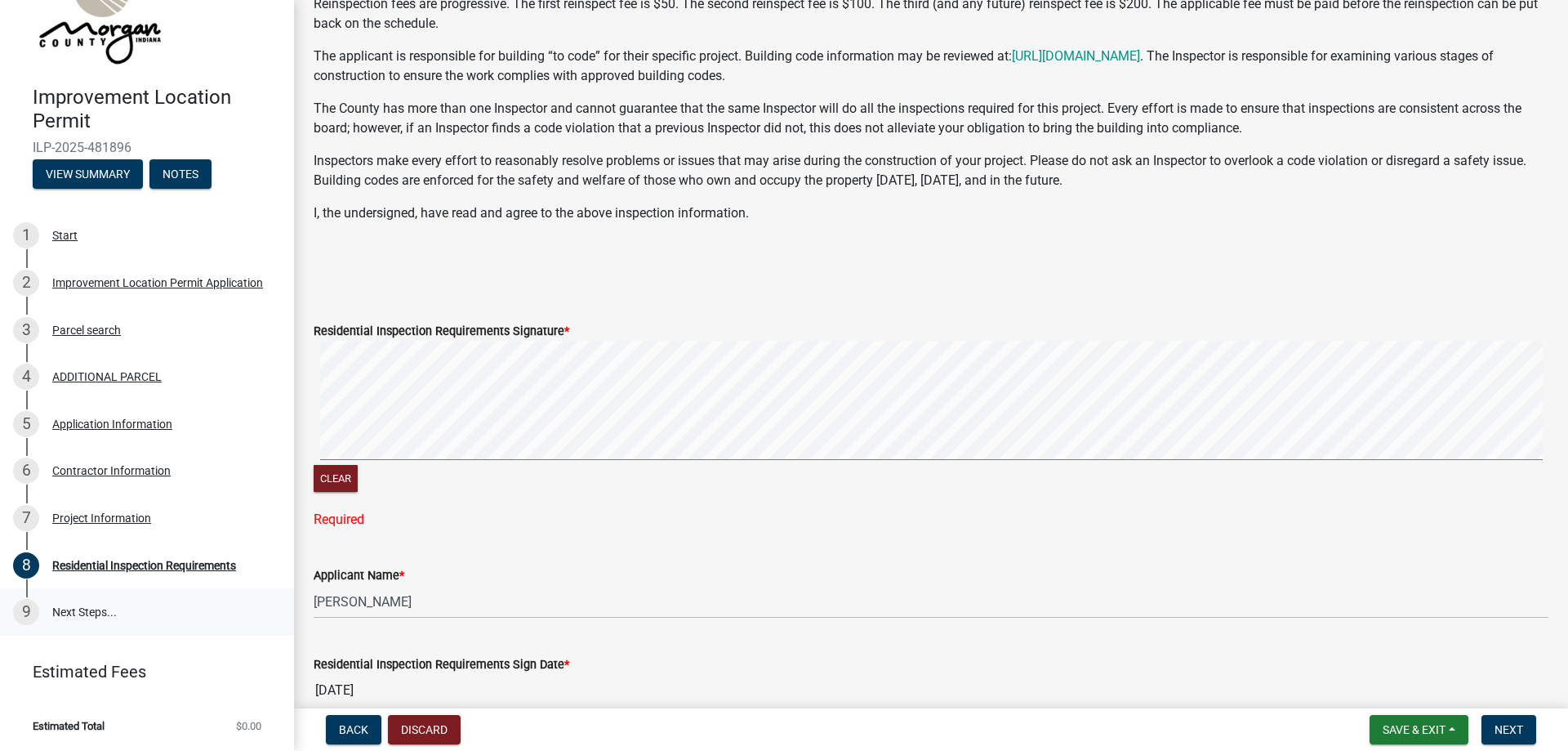
click at [90, 614] on link "9 Next Steps..." at bounding box center [147, 611] width 294 height 47
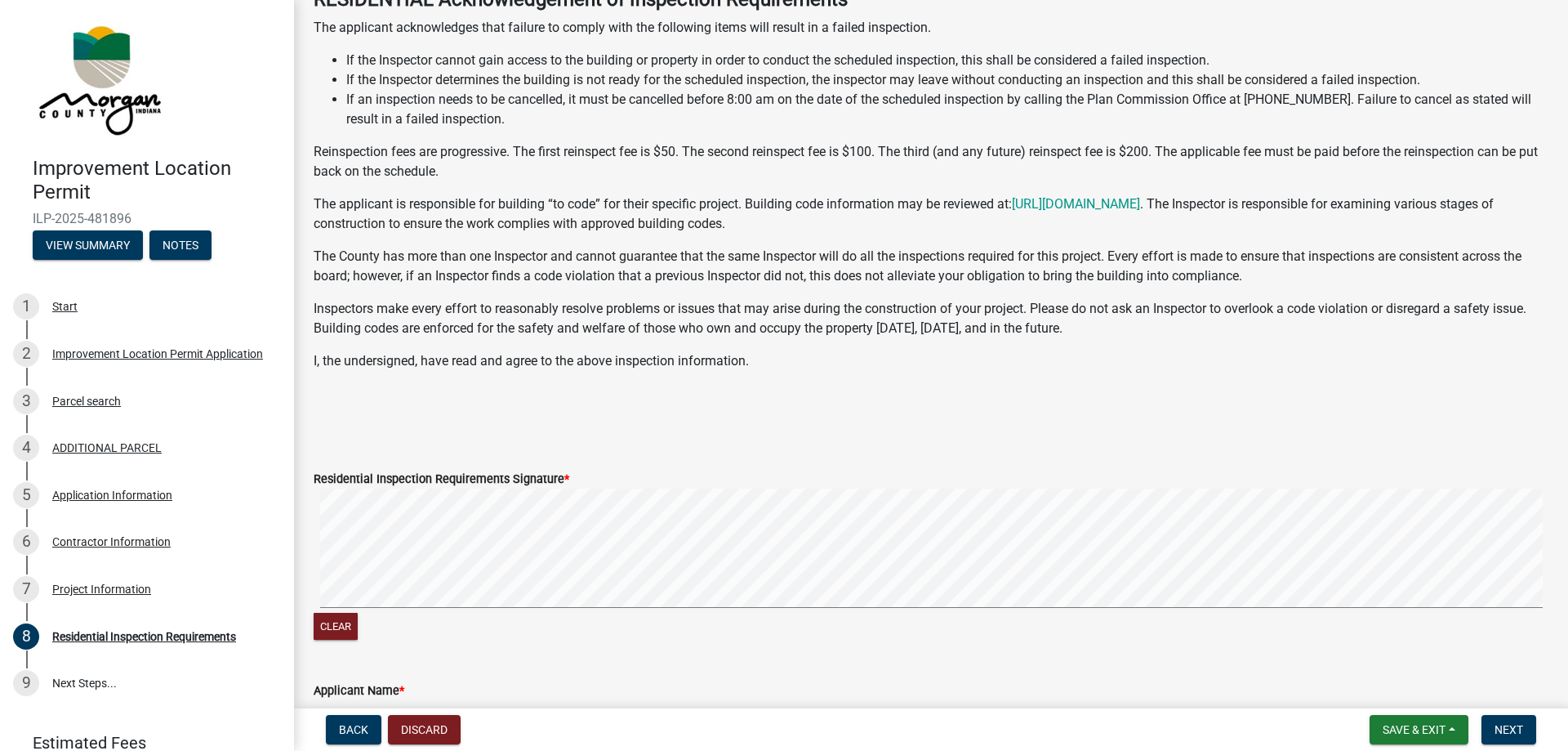
scroll to position [0, 0]
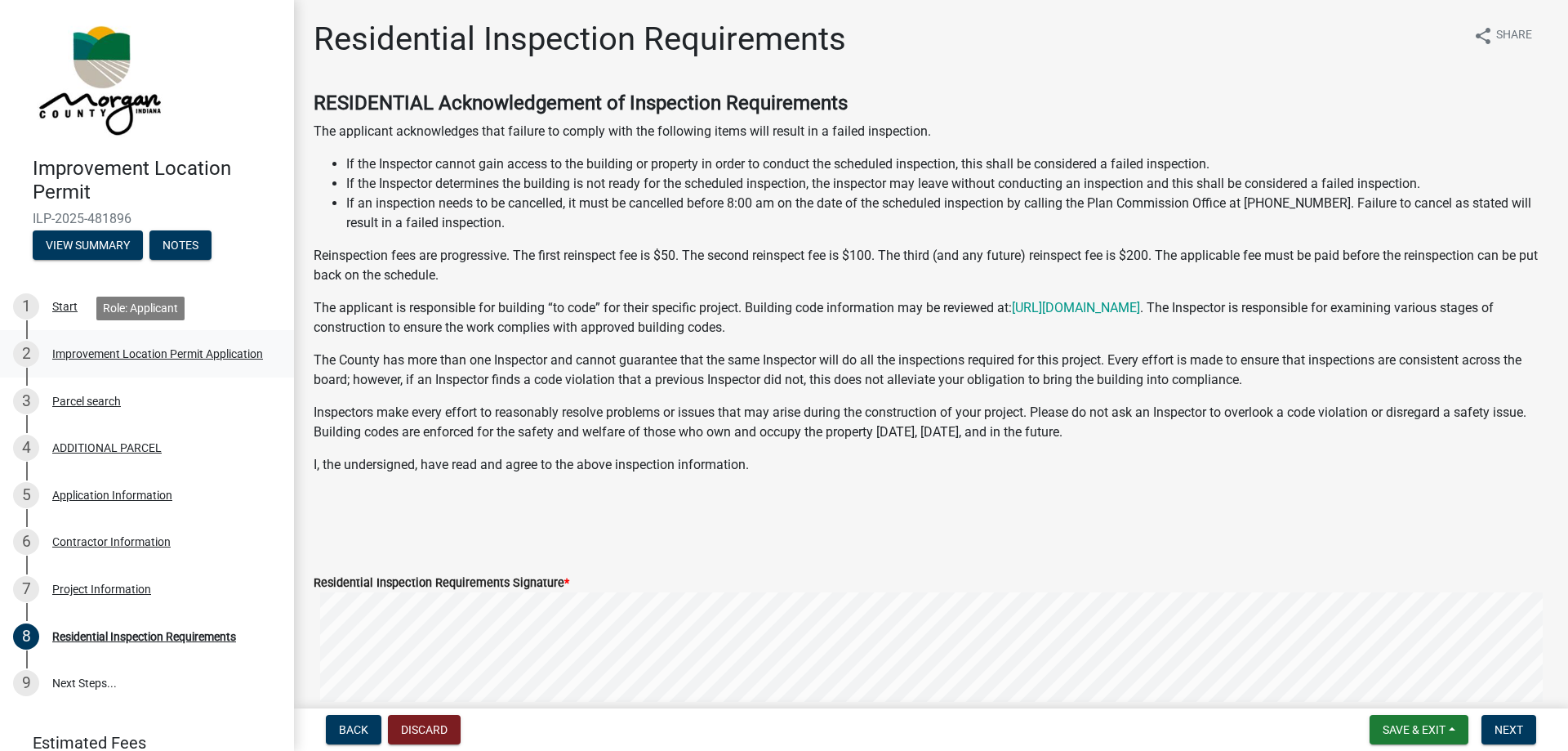
click at [86, 357] on div "Improvement Location Permit Application" at bounding box center [157, 353] width 211 height 11
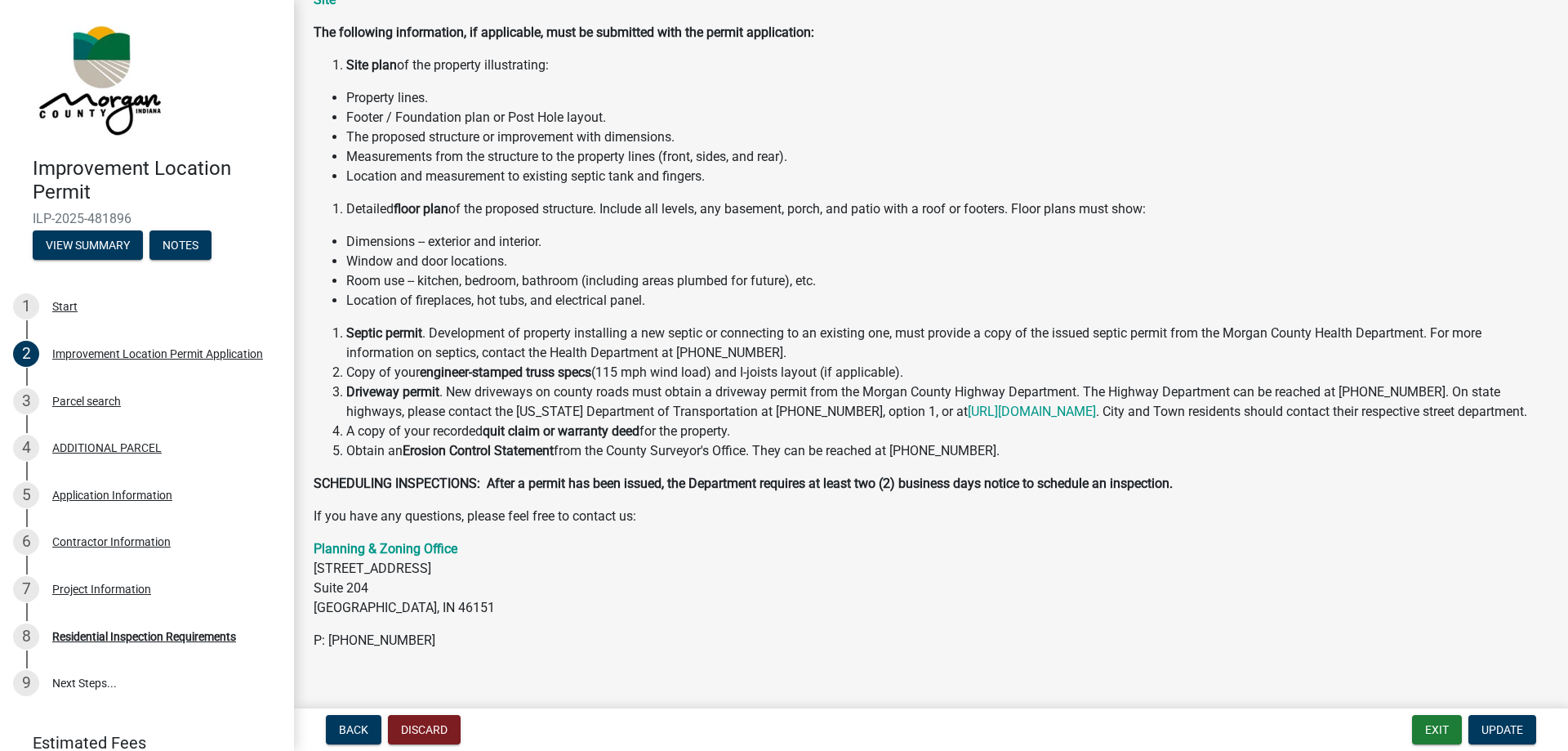
scroll to position [177, 0]
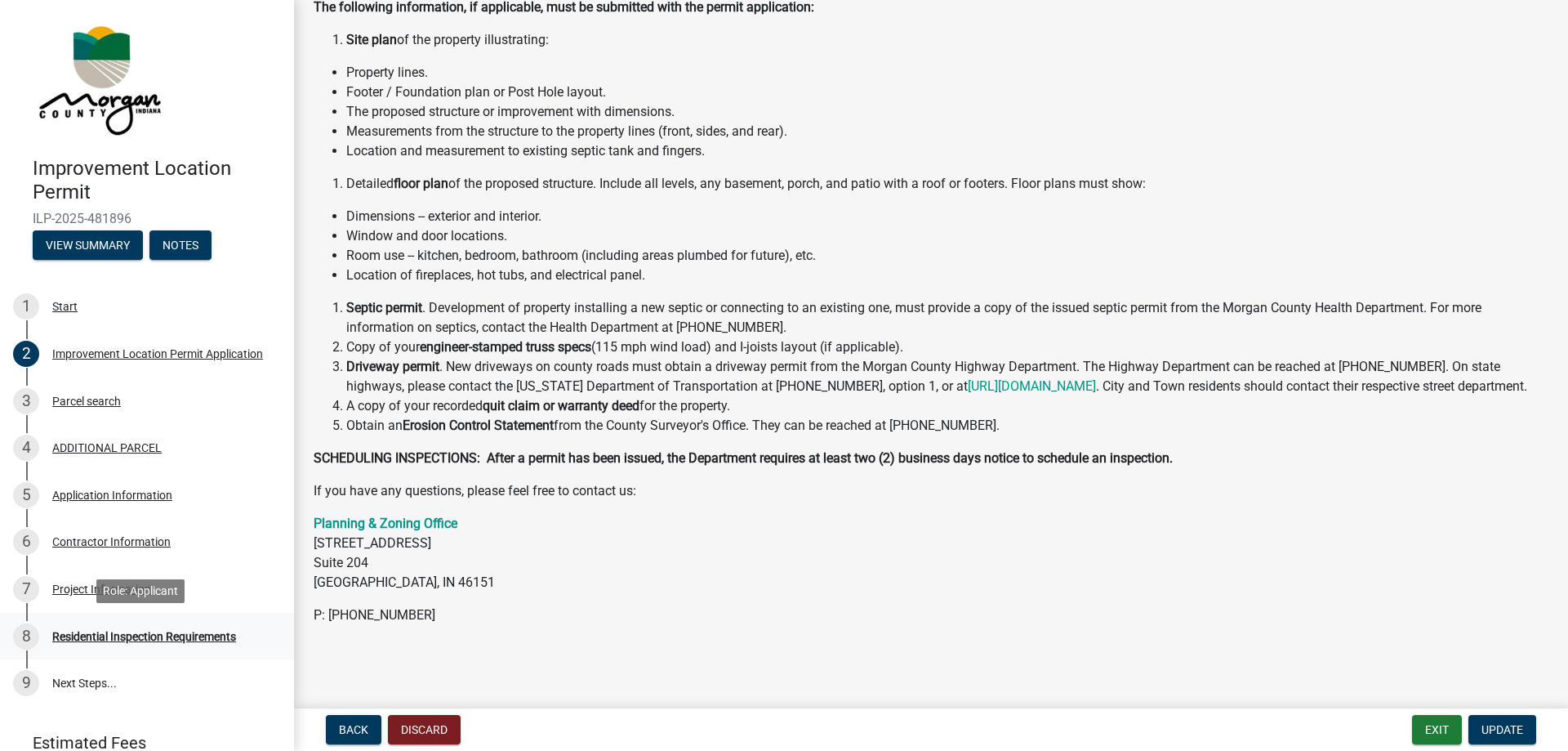
click at [199, 630] on div "Residential Inspection Requirements" at bounding box center [144, 636] width 184 height 11
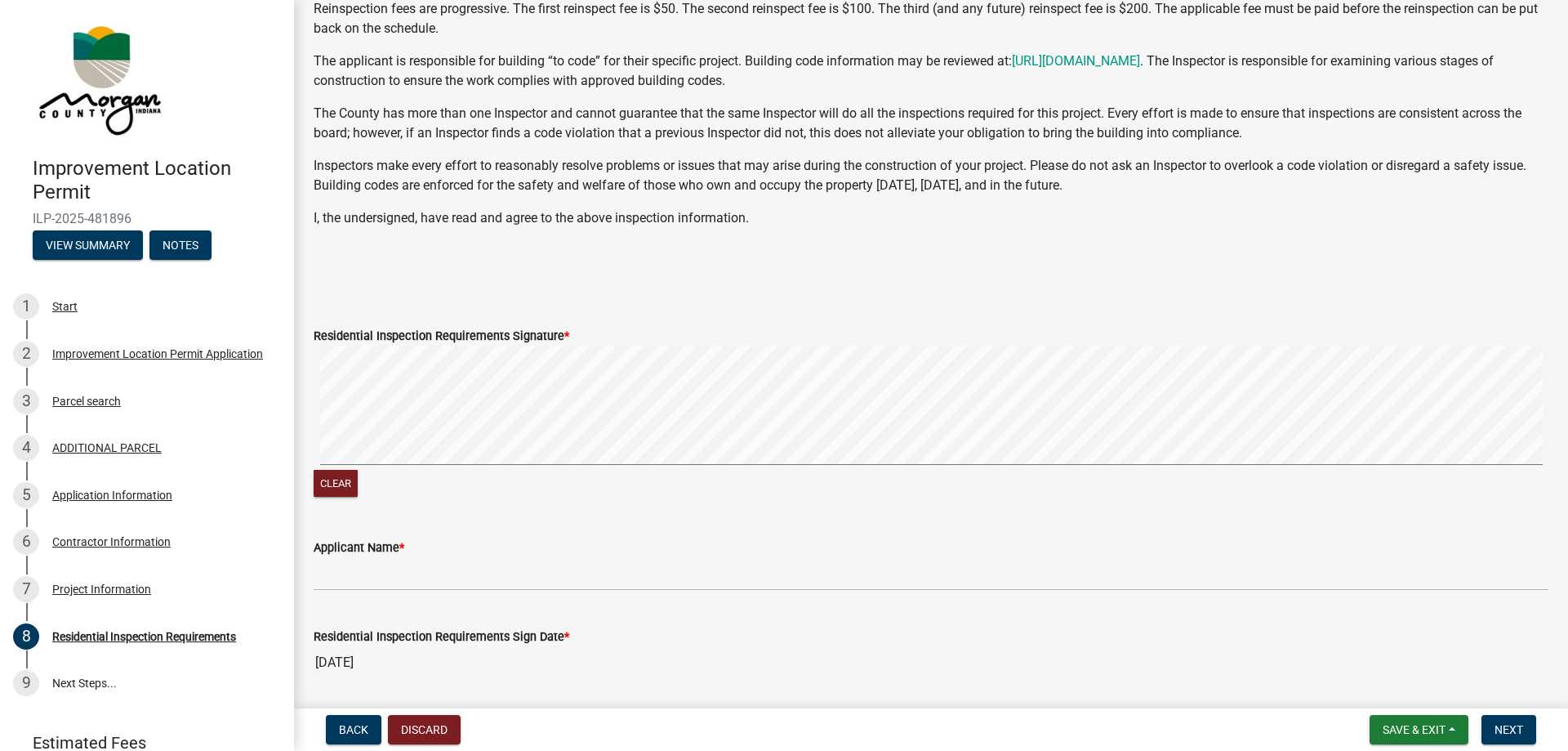
scroll to position [219, 0]
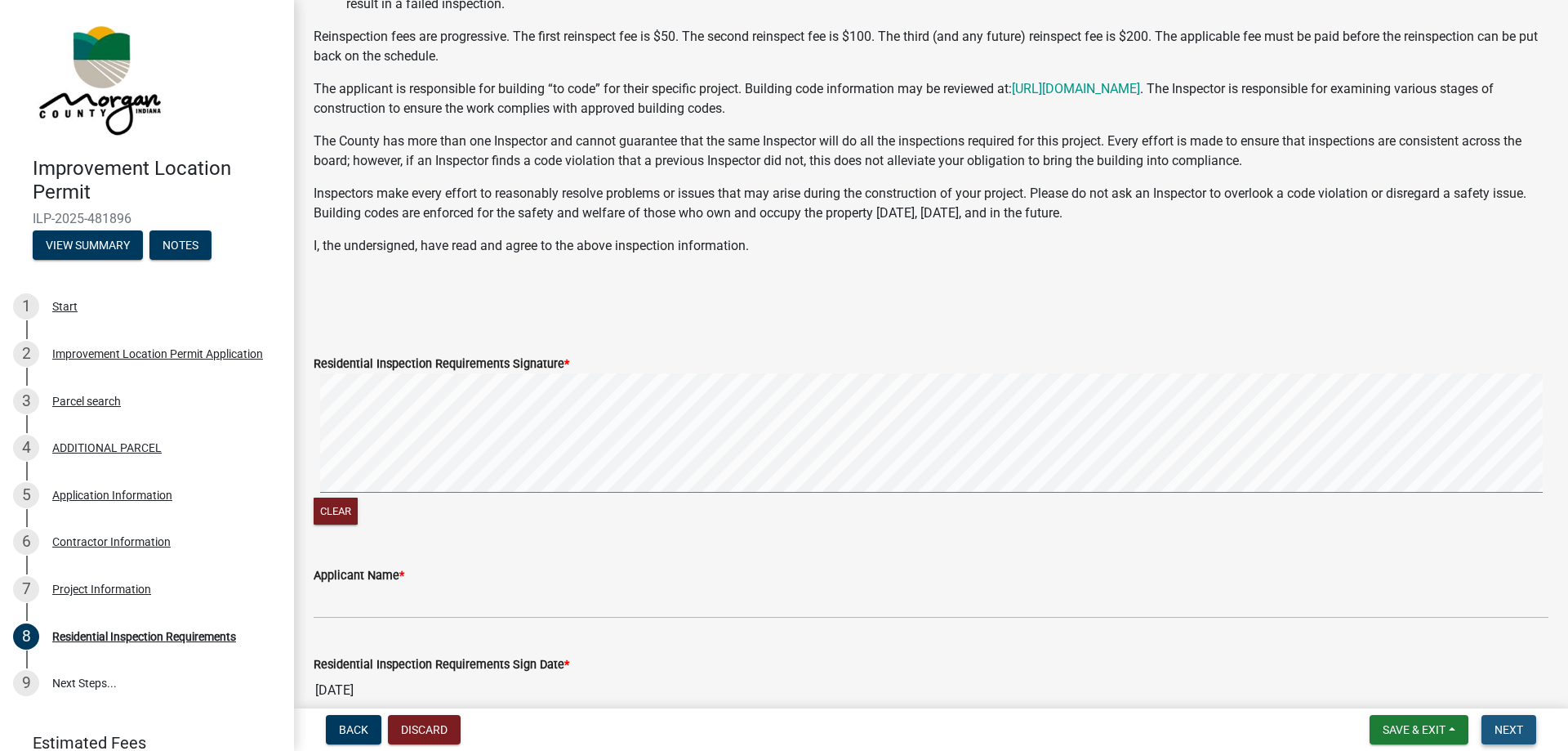
click at [1506, 727] on span "Next" at bounding box center [1508, 729] width 29 height 13
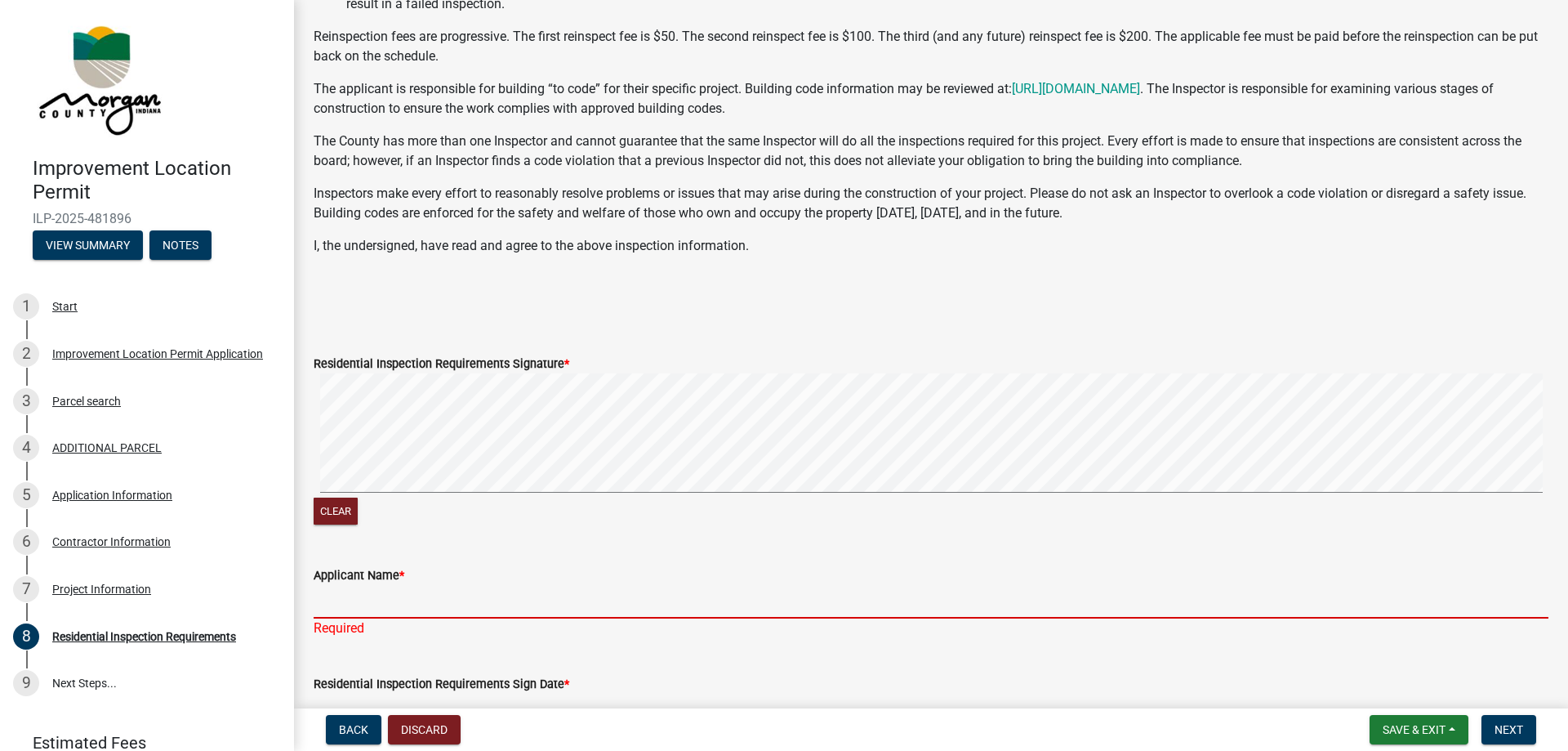
click at [341, 605] on input "Applicant Name *" at bounding box center [931, 601] width 1235 height 33
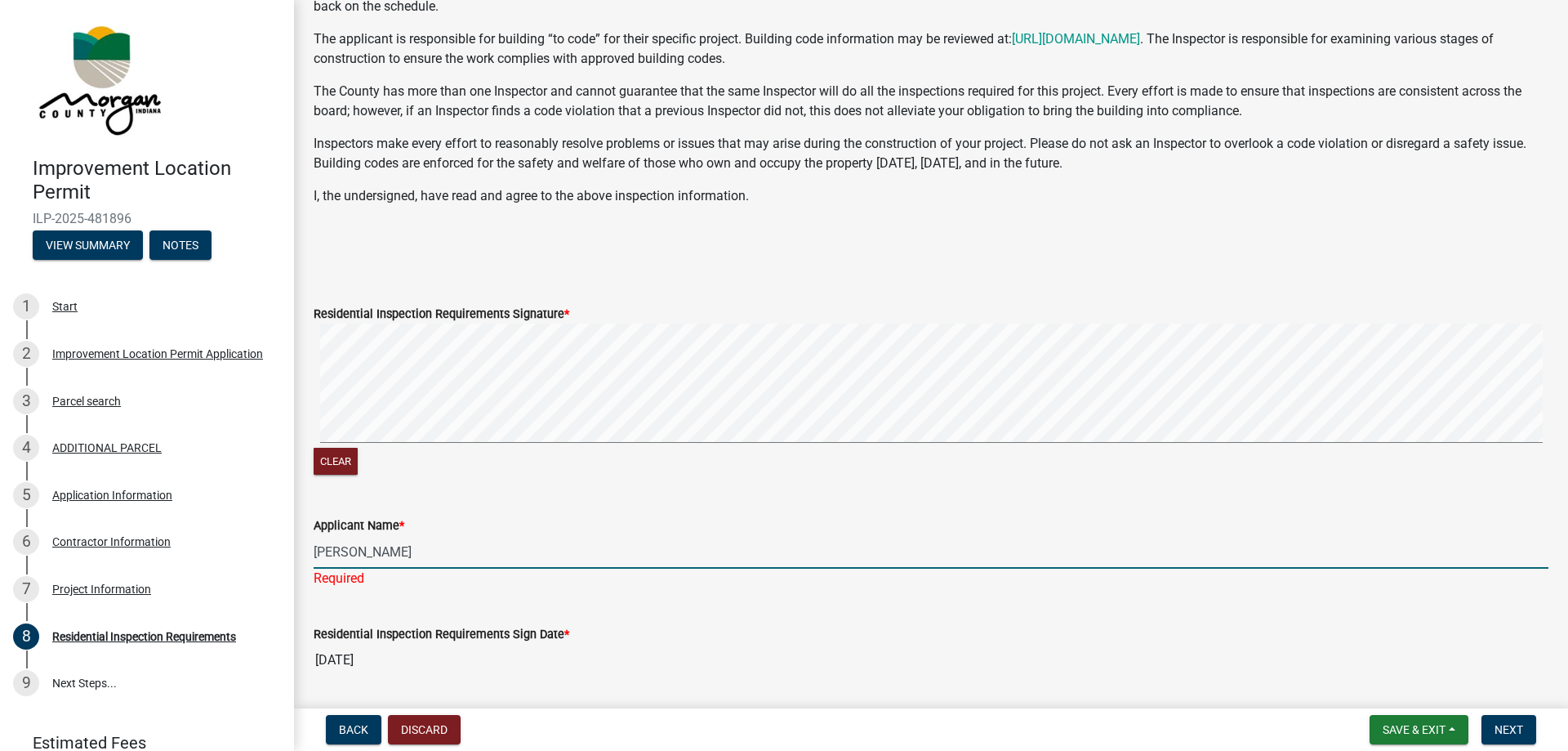
scroll to position [320, 0]
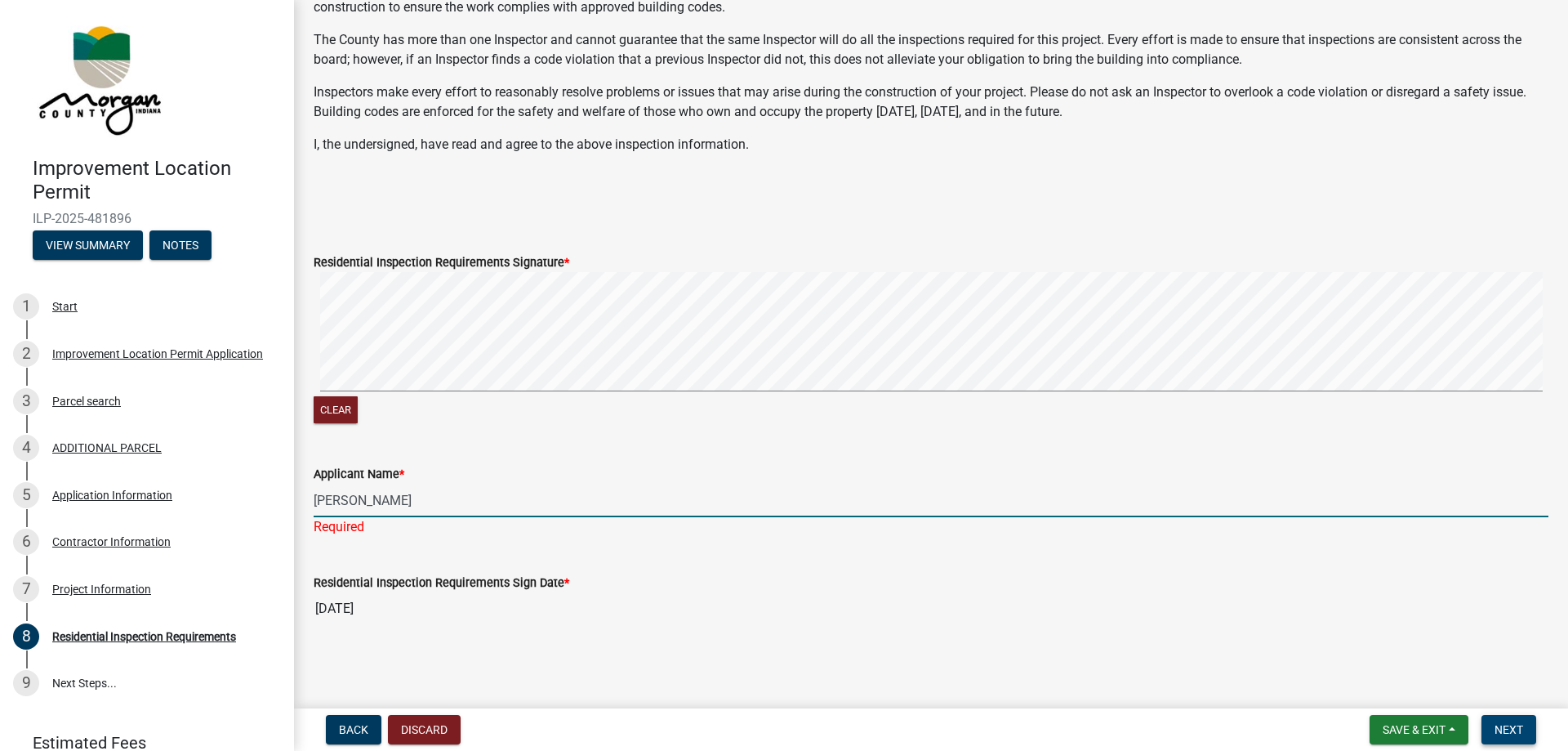
type input "[PERSON_NAME]"
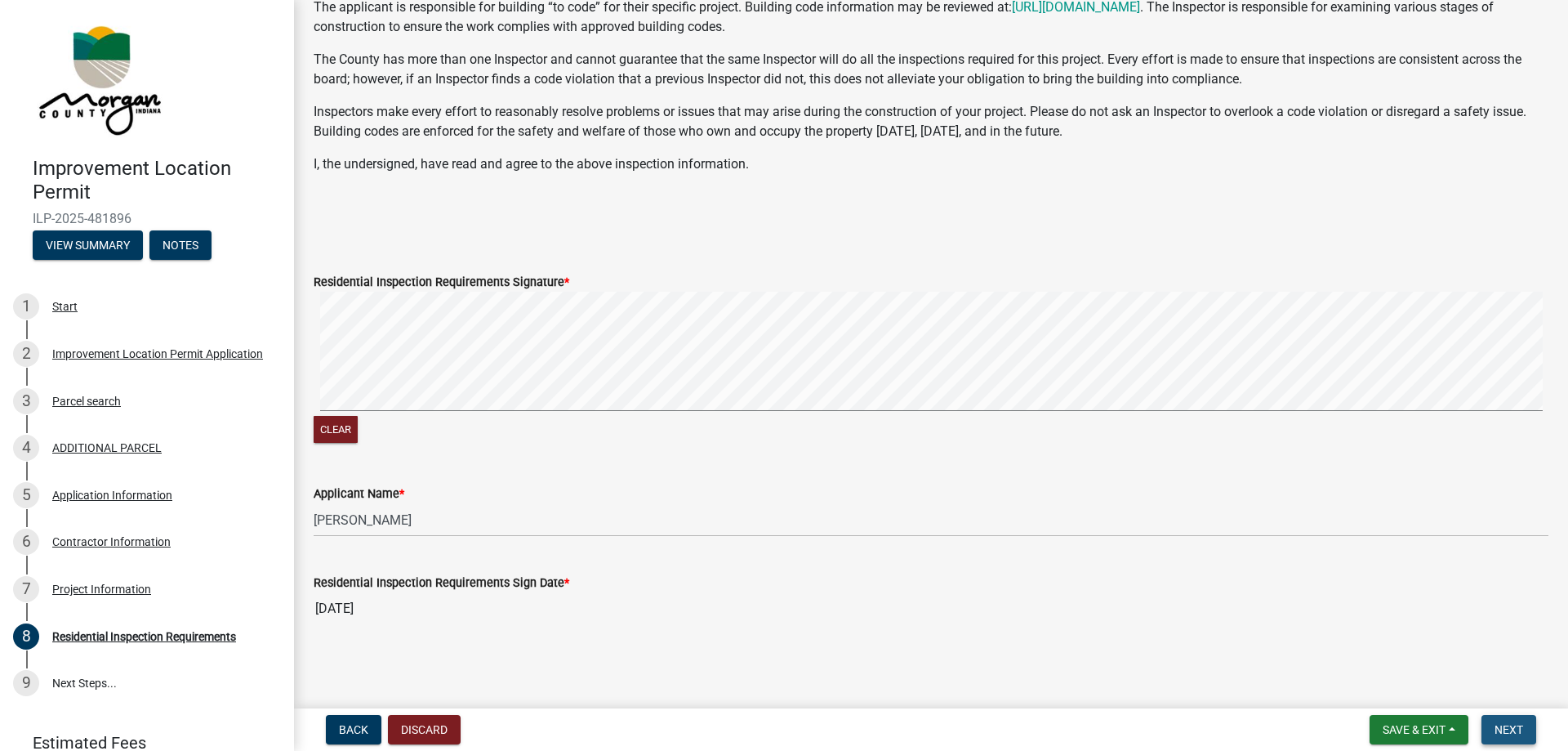
click at [1514, 727] on span "Next" at bounding box center [1508, 729] width 29 height 13
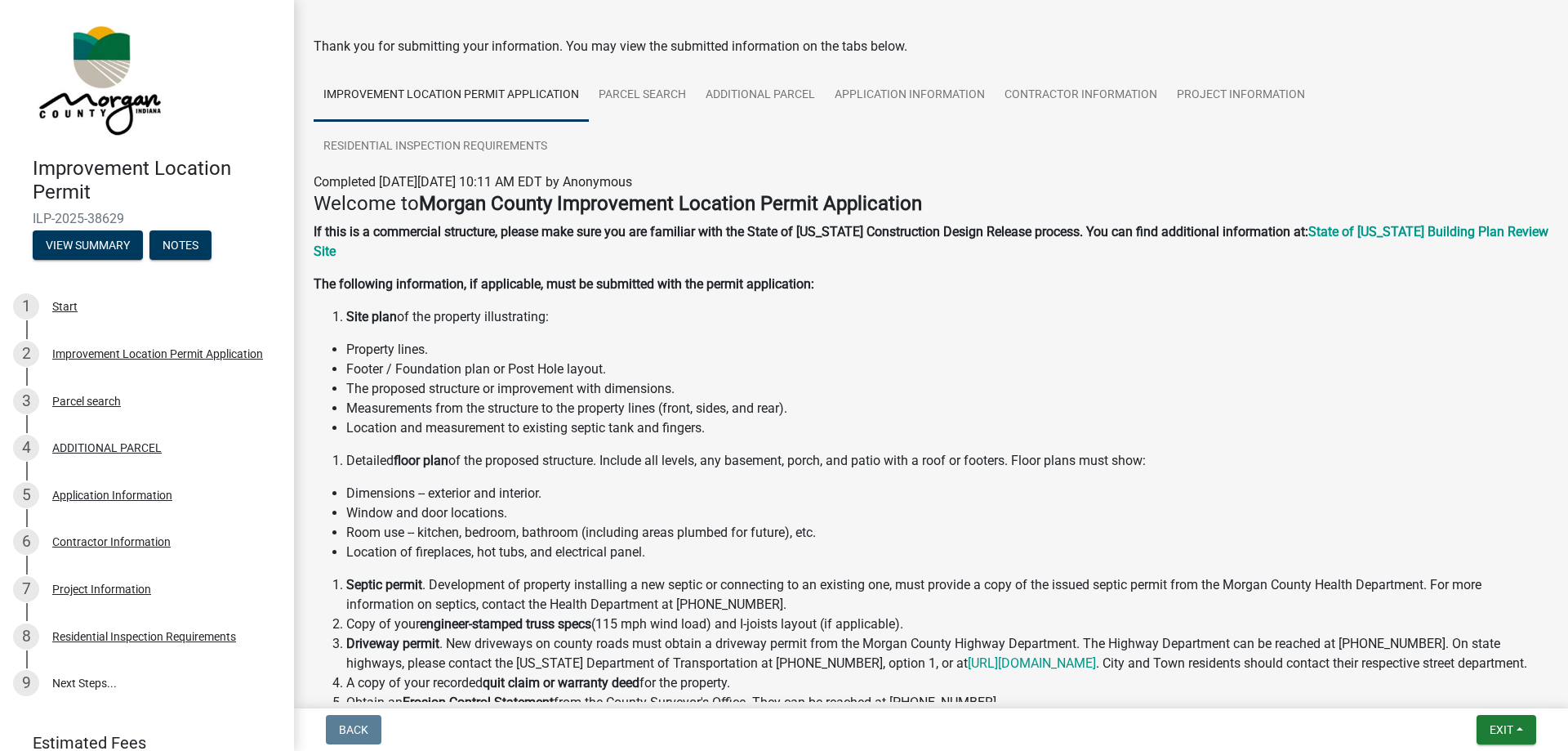
scroll to position [0, 0]
